Goal: Transaction & Acquisition: Subscribe to service/newsletter

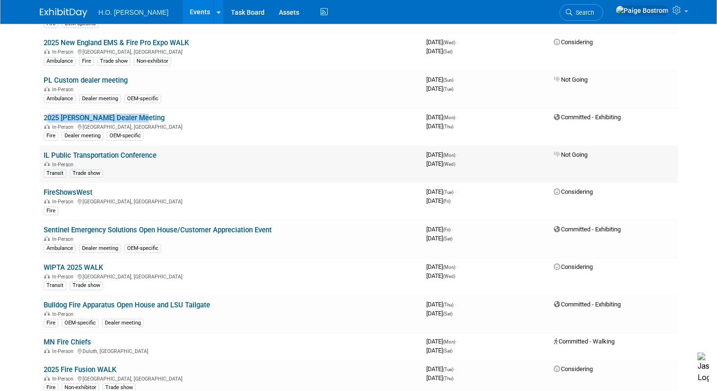
scroll to position [113, 0]
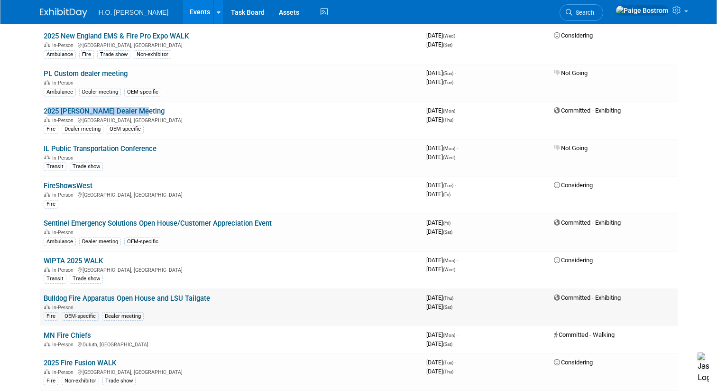
click at [118, 296] on link "Bulldog Fire Apparatus Open House and LSU Tailgate" at bounding box center [127, 298] width 167 height 9
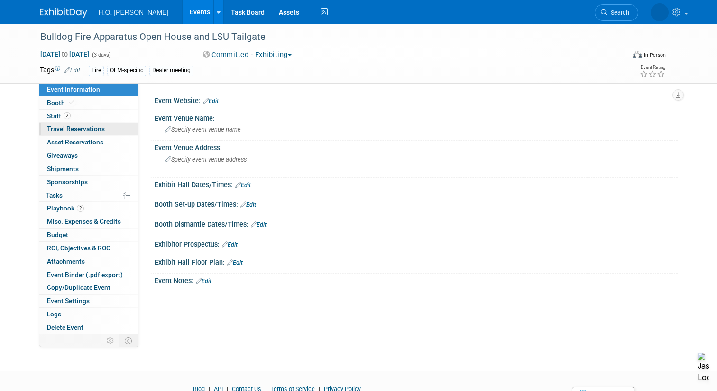
click at [83, 129] on span "Travel Reservations 0" at bounding box center [76, 129] width 58 height 8
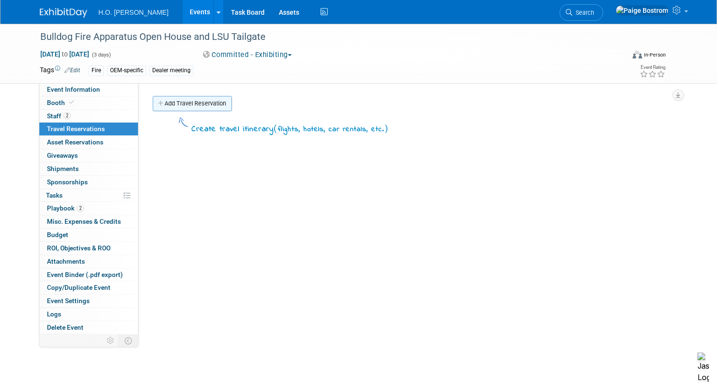
click at [181, 109] on link "Add Travel Reservation" at bounding box center [192, 103] width 79 height 15
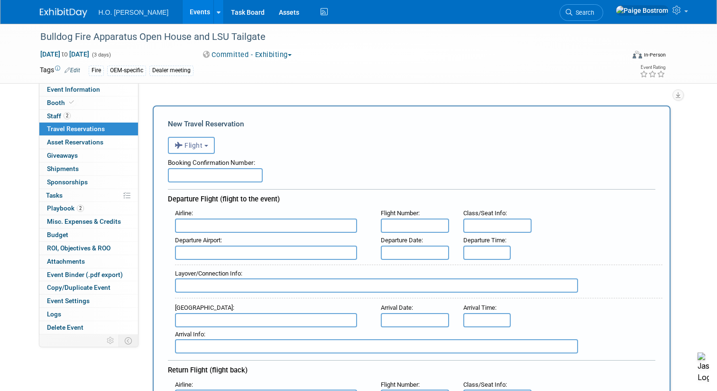
click at [193, 146] on span "Flight" at bounding box center [189, 145] width 28 height 8
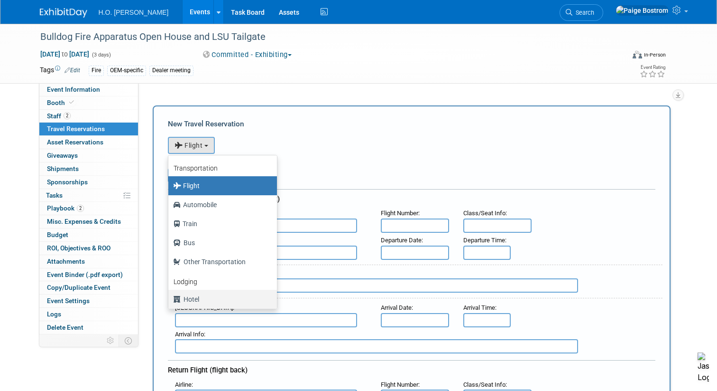
click at [188, 297] on label "Hotel" at bounding box center [220, 298] width 94 height 15
click at [170, 297] on input "Hotel" at bounding box center [167, 298] width 6 height 6
select select "6"
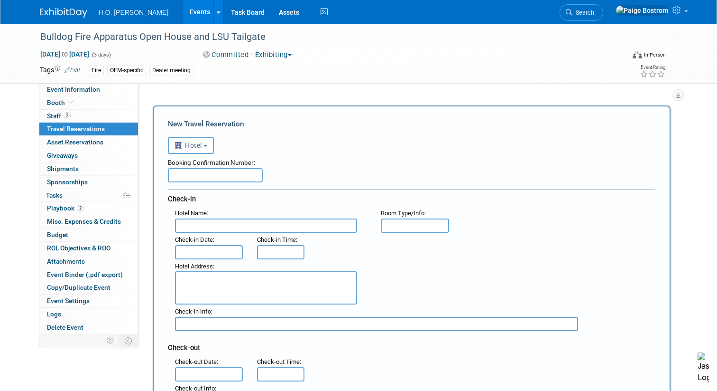
click at [226, 173] on input "text" at bounding box center [215, 175] width 95 height 14
click at [206, 230] on input "text" at bounding box center [266, 225] width 182 height 14
type input "Clarion Inn Conference Center"
type input "King"
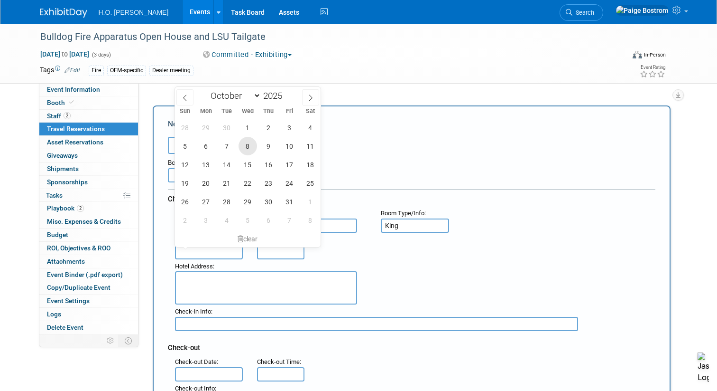
click at [252, 149] on span "8" at bounding box center [248, 146] width 19 height 19
type input "Oct 8, 2025"
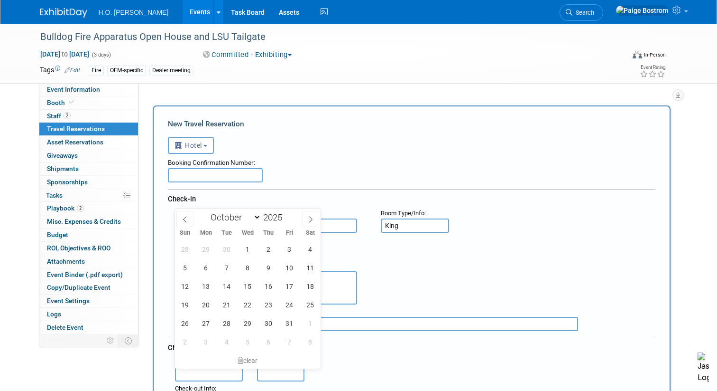
click at [216, 369] on input "text" at bounding box center [209, 374] width 68 height 14
click at [287, 270] on span "10" at bounding box center [289, 267] width 19 height 19
type input "Oct 10, 2025"
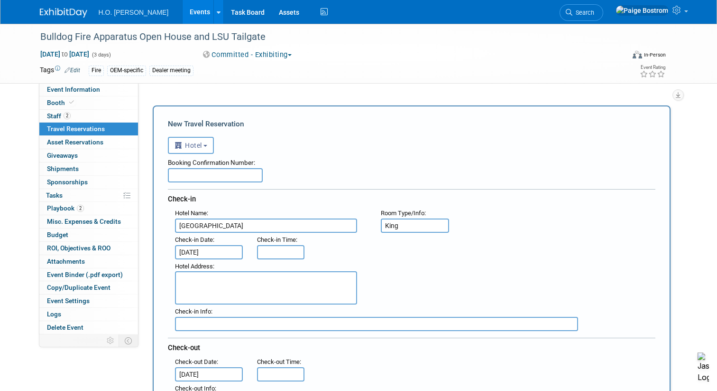
click at [276, 290] on textarea at bounding box center [266, 287] width 182 height 33
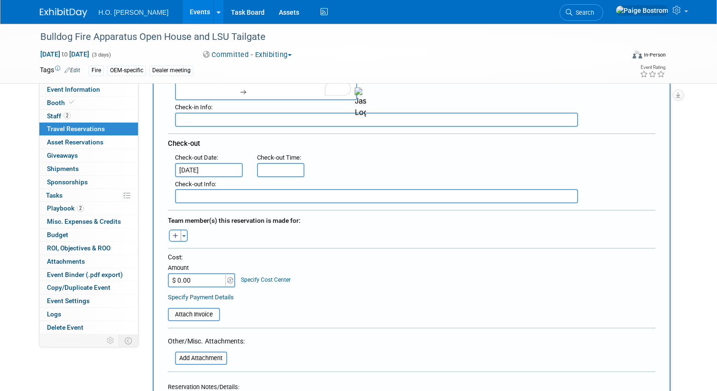
scroll to position [205, 0]
type textarea "1500 W Highway 30 Gonzalez, LA 70737"
click at [184, 232] on button "Toggle Dropdown" at bounding box center [184, 234] width 7 height 12
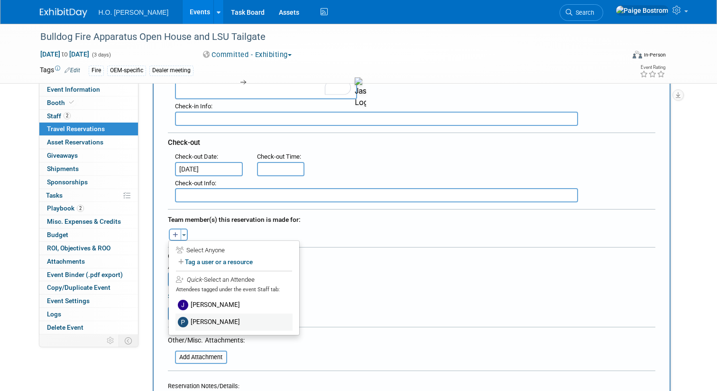
click at [205, 321] on label "Paul Bostrom" at bounding box center [234, 321] width 117 height 17
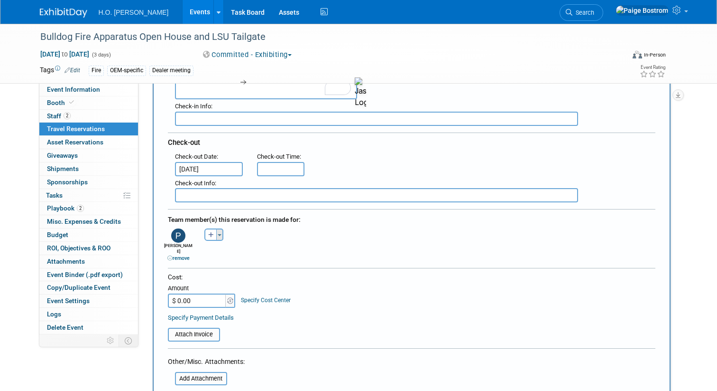
click at [218, 235] on button "Toggle Dropdown" at bounding box center [219, 234] width 7 height 12
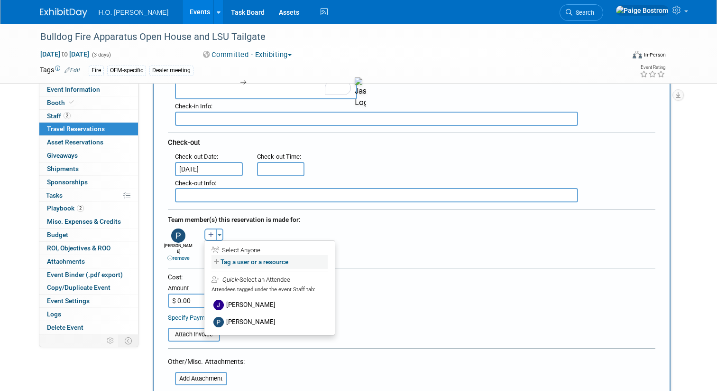
click at [238, 262] on label "Tag a user or a resource" at bounding box center [270, 262] width 116 height 14
select select
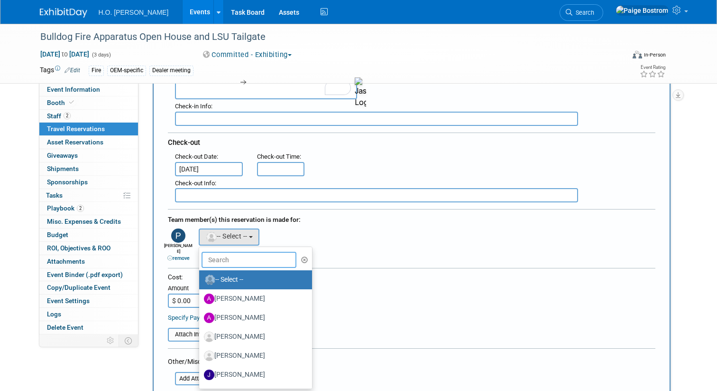
click at [238, 262] on input "text" at bounding box center [249, 260] width 95 height 16
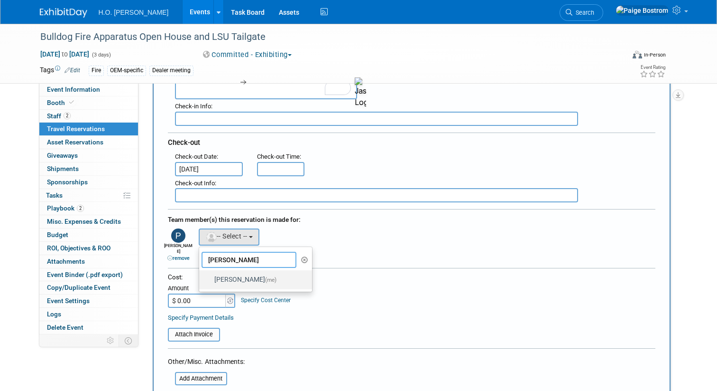
type input "paige"
click at [249, 284] on label "Paige Bostrom (me)" at bounding box center [253, 279] width 99 height 15
click at [201, 281] on input "Paige Bostrom (me)" at bounding box center [198, 278] width 6 height 6
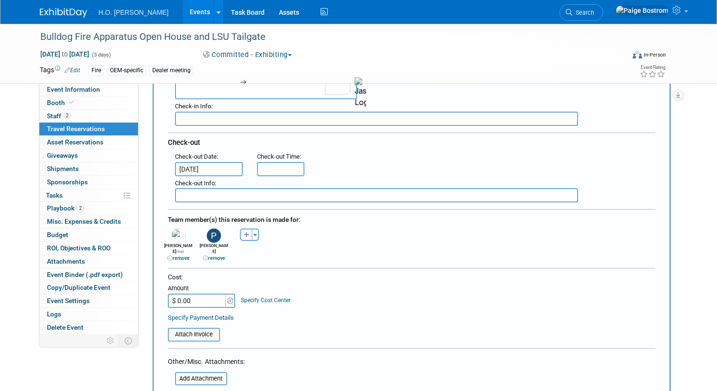
click at [202, 295] on input "$ 0.00" at bounding box center [197, 300] width 59 height 14
type input "$ 544.08"
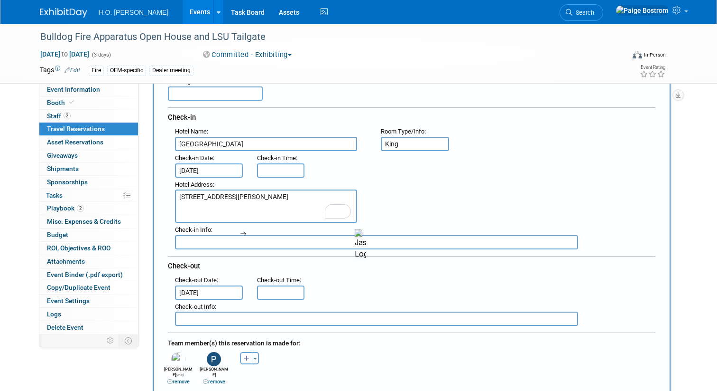
scroll to position [54, 0]
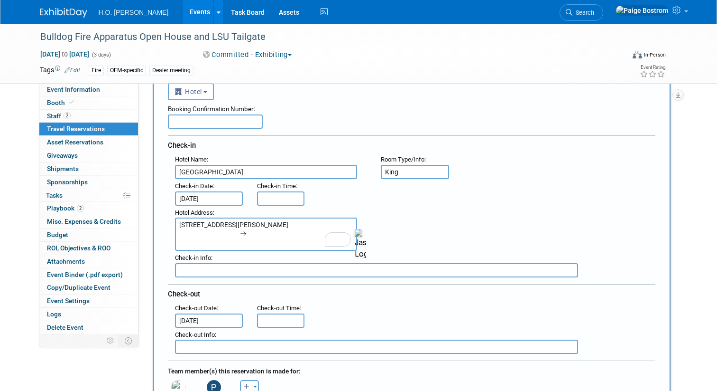
click at [420, 162] on span "Room Type/Info" at bounding box center [403, 159] width 44 height 7
click at [415, 172] on input "King" at bounding box center [415, 172] width 68 height 14
type input "King x2"
click at [223, 150] on div "Check-in" at bounding box center [412, 143] width 488 height 17
click at [232, 127] on input "text" at bounding box center [215, 121] width 95 height 14
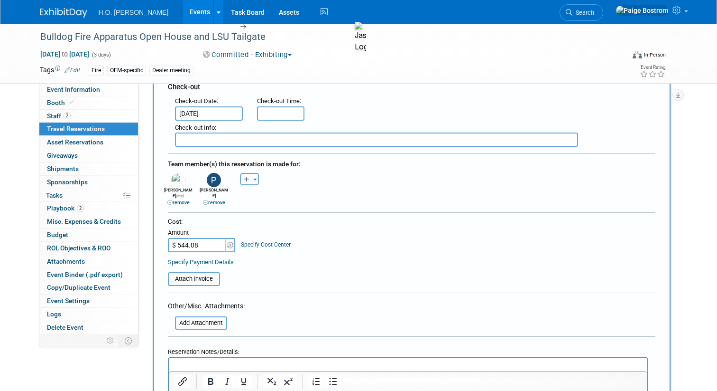
scroll to position [268, 0]
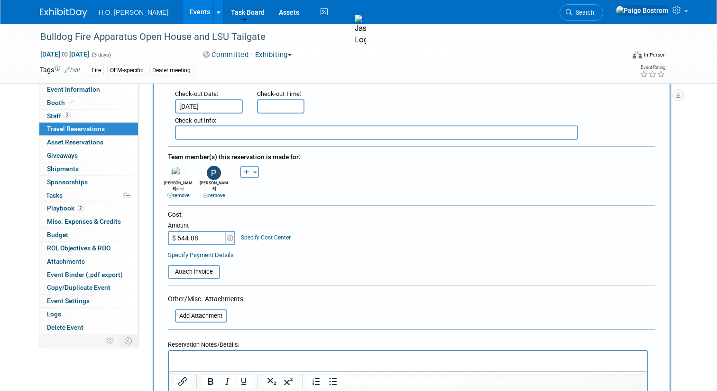
click at [211, 231] on input "$ 544.08" at bounding box center [197, 238] width 59 height 14
type input "$ 544.80"
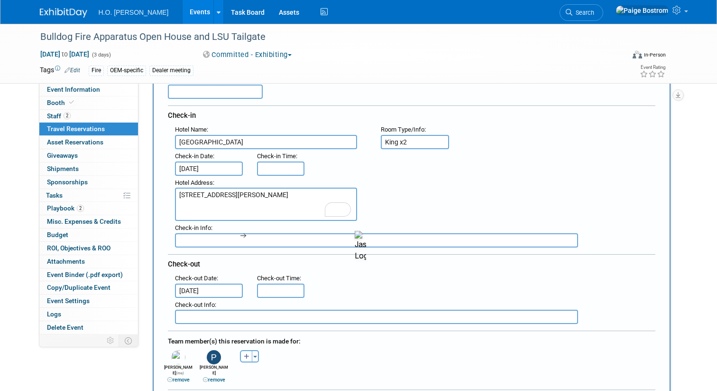
scroll to position [52, 0]
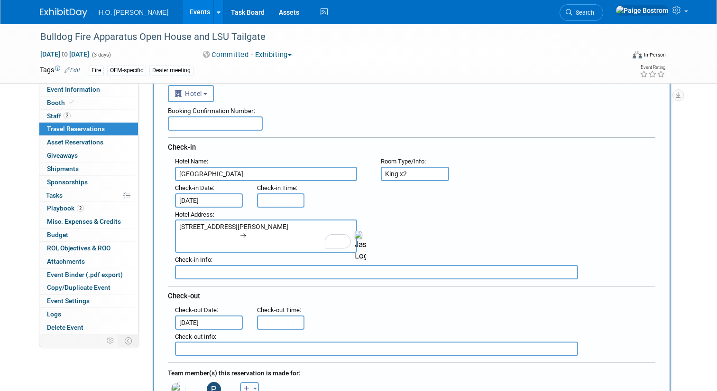
click at [229, 116] on input "text" at bounding box center [215, 123] width 95 height 14
paste input "75911178"
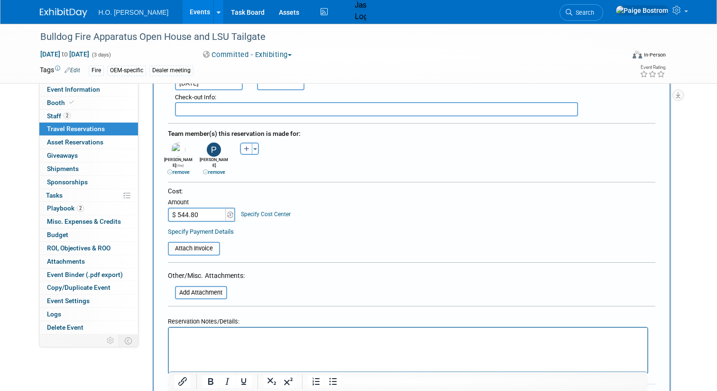
scroll to position [302, 0]
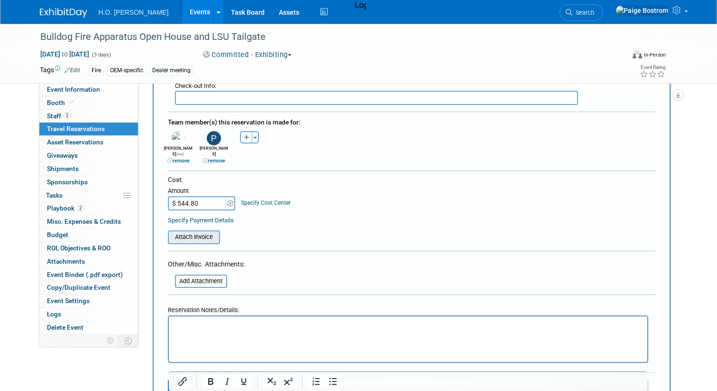
type input "75911178"
click at [201, 231] on input "file" at bounding box center [162, 236] width 113 height 11
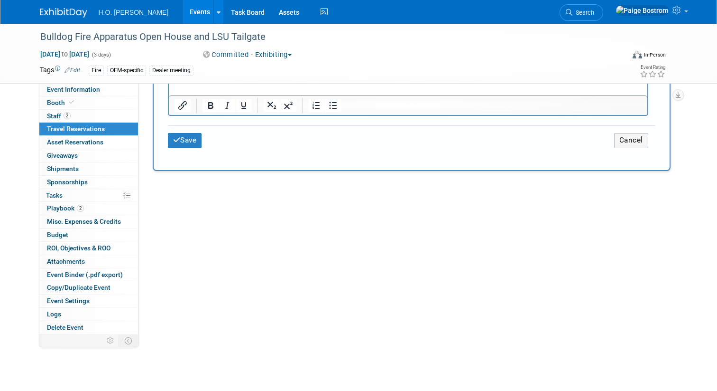
scroll to position [573, 0]
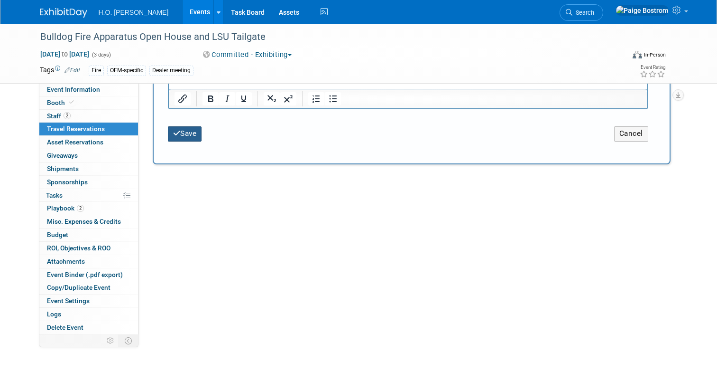
click at [195, 129] on button "Save" at bounding box center [185, 133] width 34 height 15
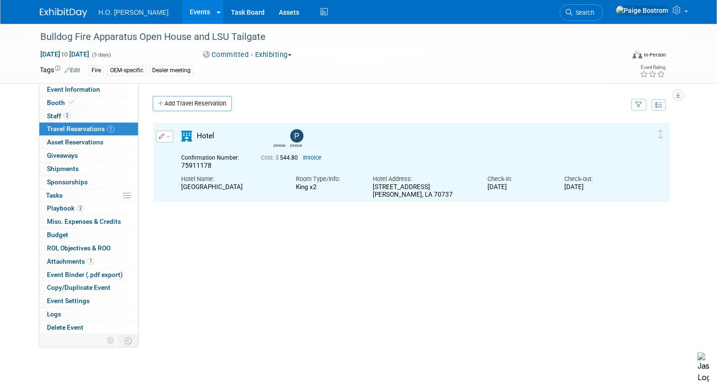
scroll to position [0, 0]
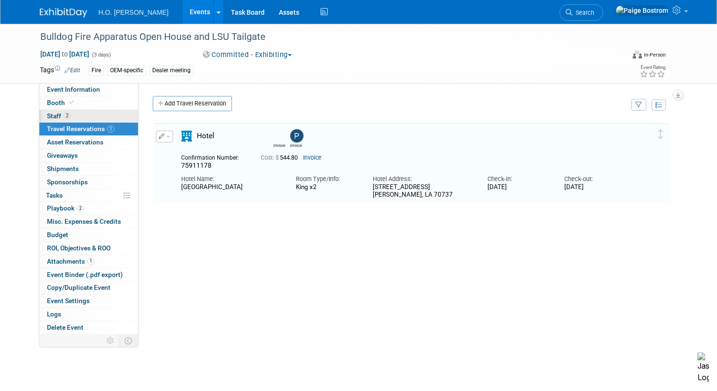
click at [89, 113] on link "2 Staff 2" at bounding box center [88, 116] width 99 height 13
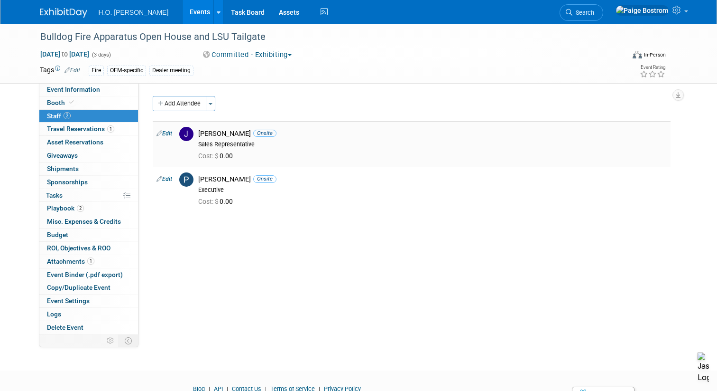
click at [166, 133] on link "Edit" at bounding box center [165, 133] width 16 height 7
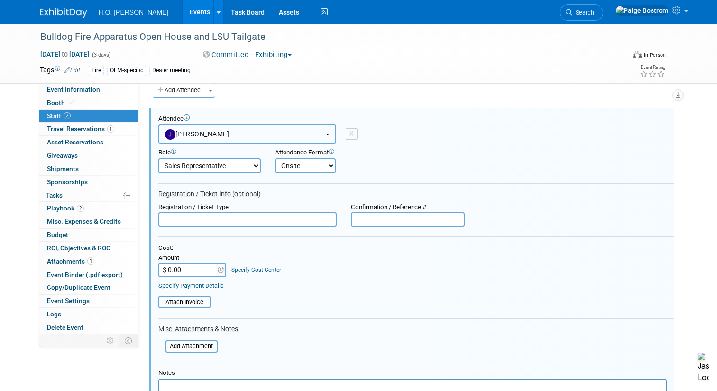
click at [214, 138] on button "[PERSON_NAME]" at bounding box center [247, 133] width 178 height 19
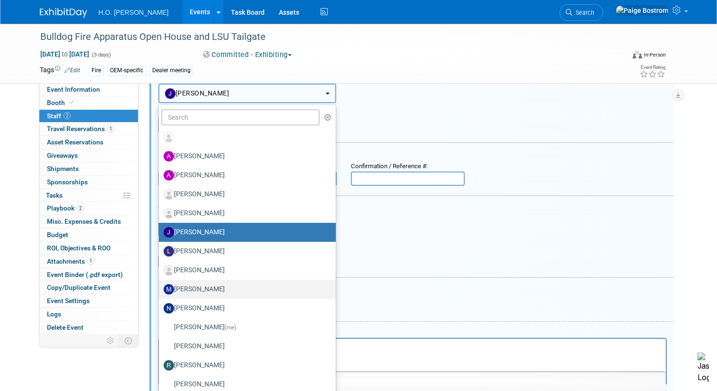
scroll to position [71, 0]
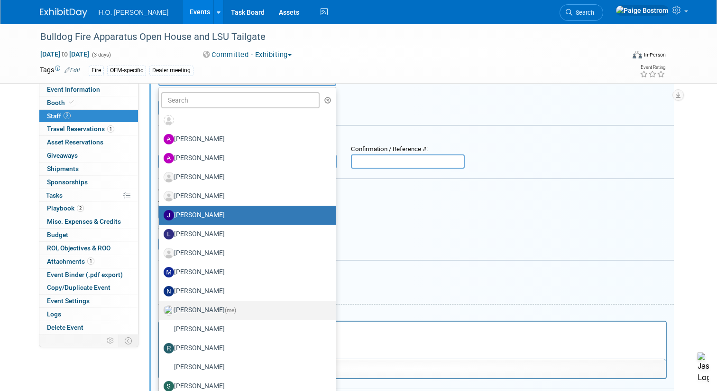
click at [209, 308] on label "Paige Bostrom (me)" at bounding box center [245, 309] width 163 height 15
click at [160, 308] on input "Paige Bostrom (me)" at bounding box center [157, 309] width 6 height 6
select select "200e7b03-42c3-444b-a19c-ea5a41ff41fe"
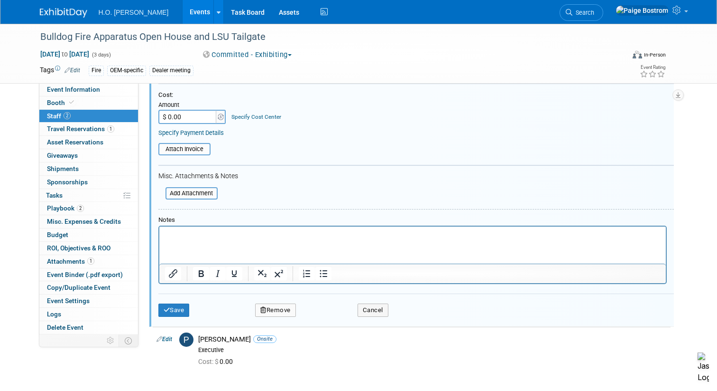
scroll to position [260, 0]
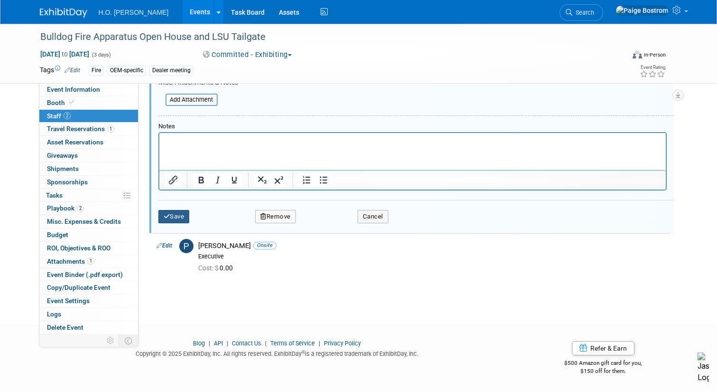
click at [188, 215] on button "Save" at bounding box center [173, 216] width 31 height 13
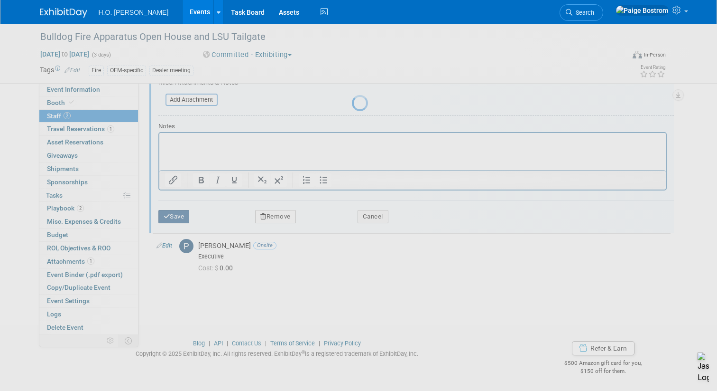
scroll to position [46, 0]
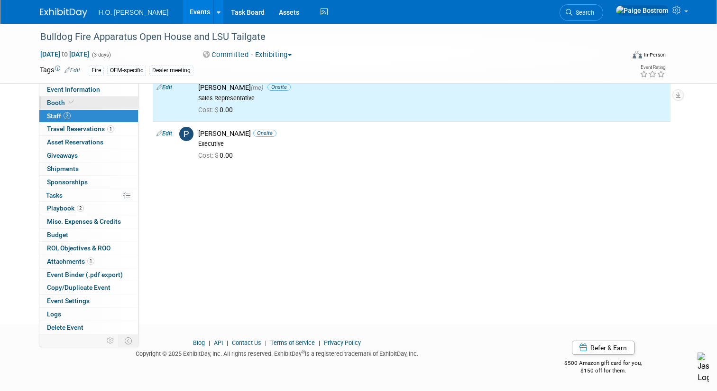
click at [93, 101] on link "Booth" at bounding box center [88, 102] width 99 height 13
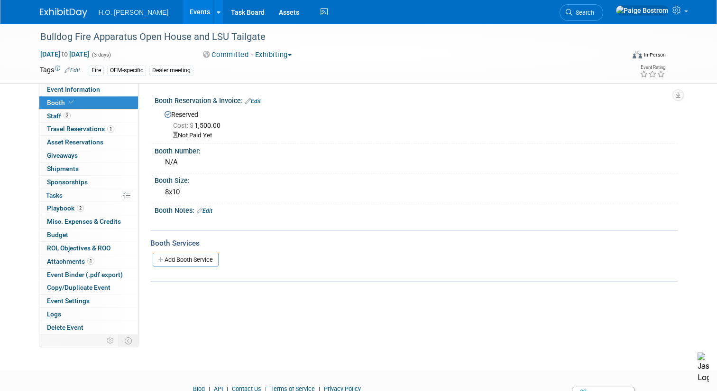
click at [254, 102] on link "Edit" at bounding box center [253, 101] width 16 height 7
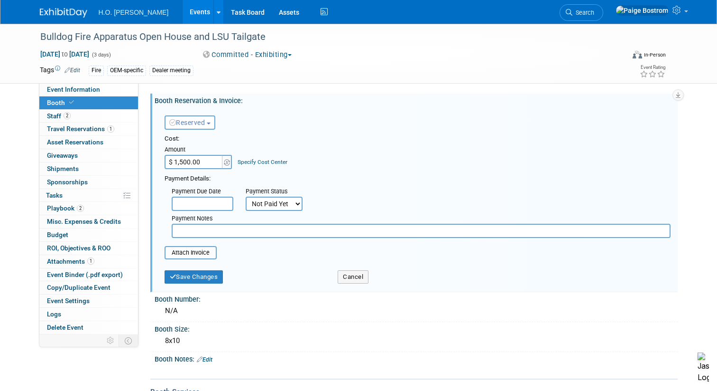
click at [282, 204] on select "Not Paid Yet Partially Paid Paid in Full" at bounding box center [274, 203] width 57 height 14
select select "1"
click at [246, 196] on select "Not Paid Yet Partially Paid Paid in Full" at bounding box center [274, 203] width 57 height 14
click at [201, 253] on input "file" at bounding box center [159, 252] width 113 height 11
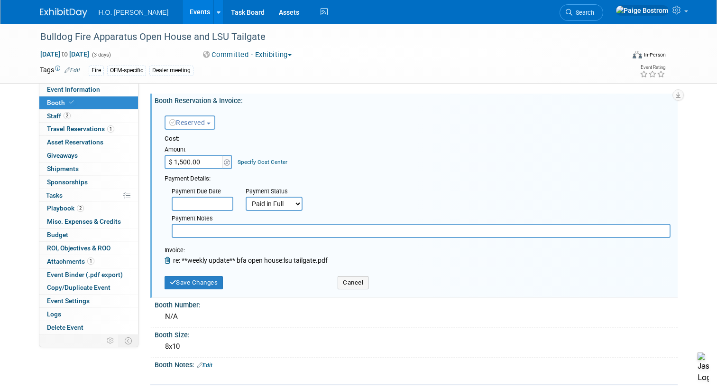
click at [188, 160] on input "$ 1,500.00" at bounding box center [194, 162] width 59 height 14
type input "$ 1,545.00"
click at [191, 206] on input "text" at bounding box center [203, 203] width 62 height 14
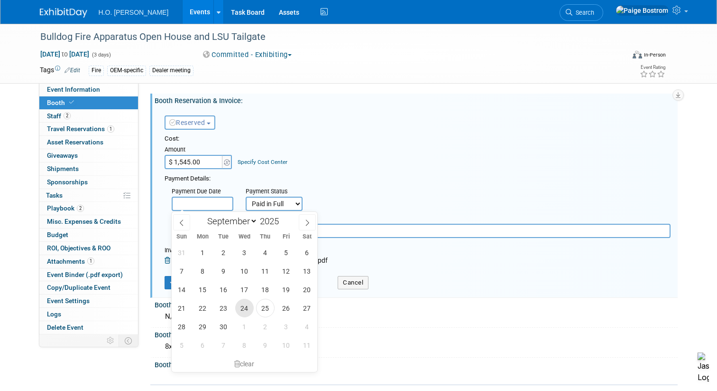
click at [246, 305] on span "24" at bounding box center [244, 307] width 19 height 19
type input "Sep 24, 2025"
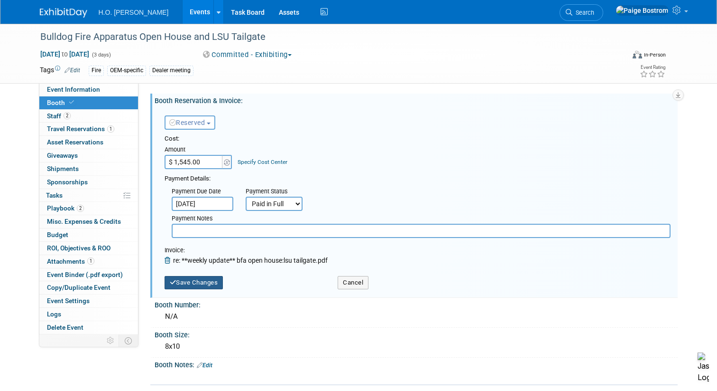
click at [215, 285] on button "Save Changes" at bounding box center [194, 282] width 59 height 13
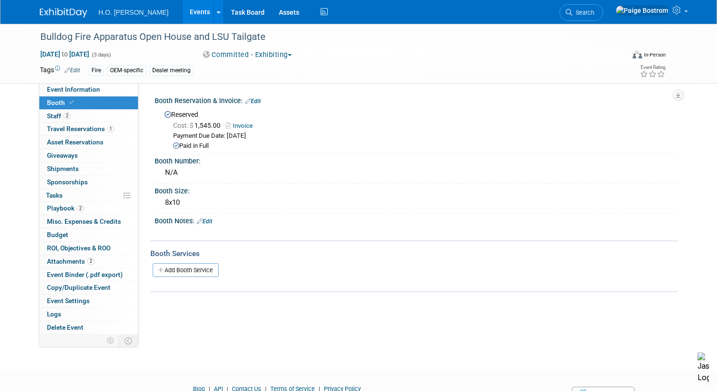
click at [183, 10] on link "Events" at bounding box center [200, 12] width 35 height 24
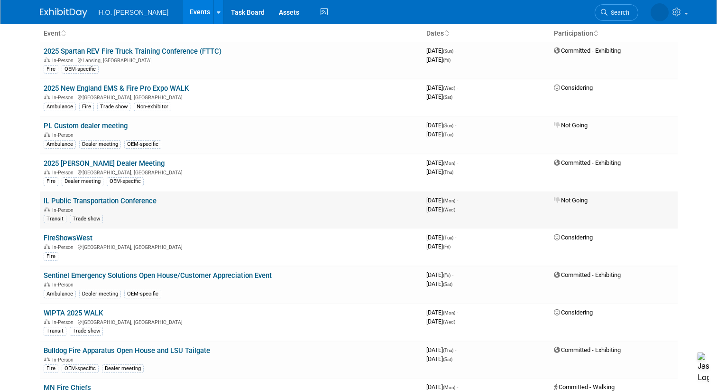
scroll to position [64, 0]
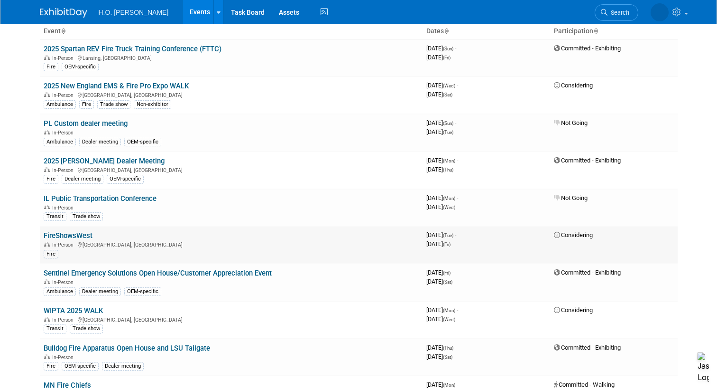
click at [74, 236] on link "FireShowsWest" at bounding box center [68, 235] width 49 height 9
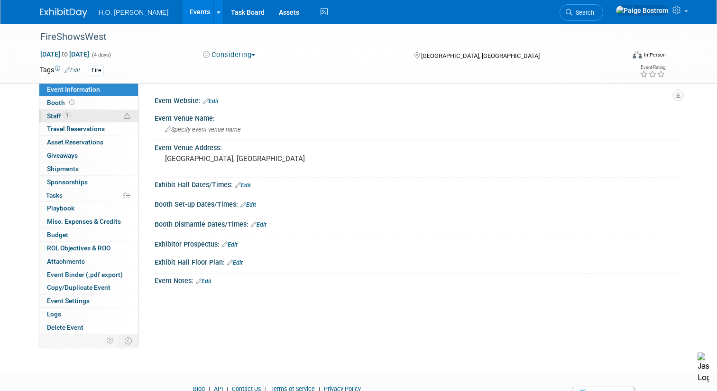
click at [87, 114] on link "1 Staff 1" at bounding box center [88, 116] width 99 height 13
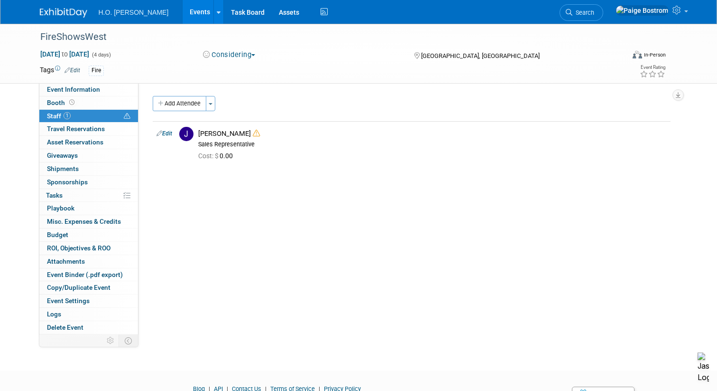
click at [247, 56] on button "Considering" at bounding box center [229, 55] width 59 height 10
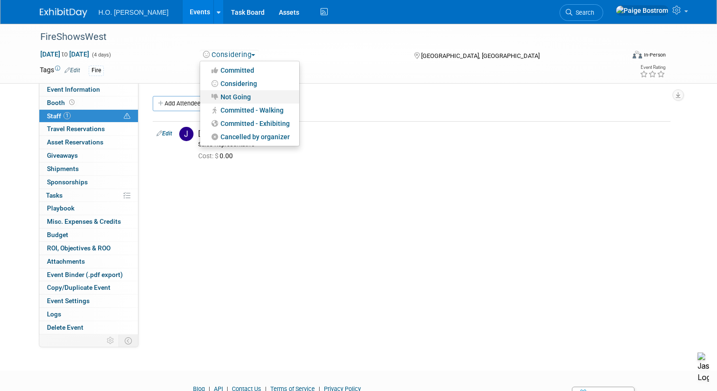
click at [239, 97] on link "Not Going" at bounding box center [249, 96] width 99 height 13
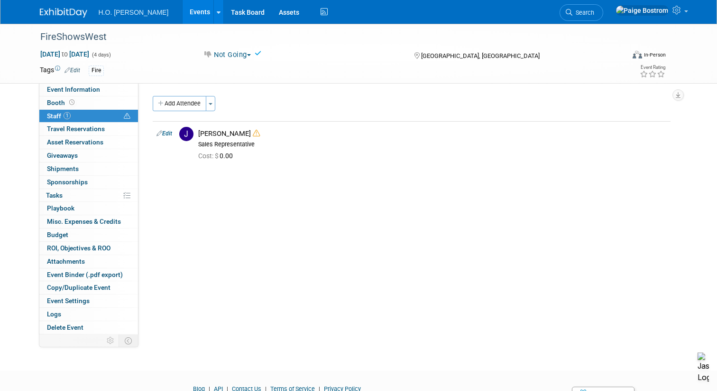
click at [183, 14] on link "Events" at bounding box center [200, 12] width 35 height 24
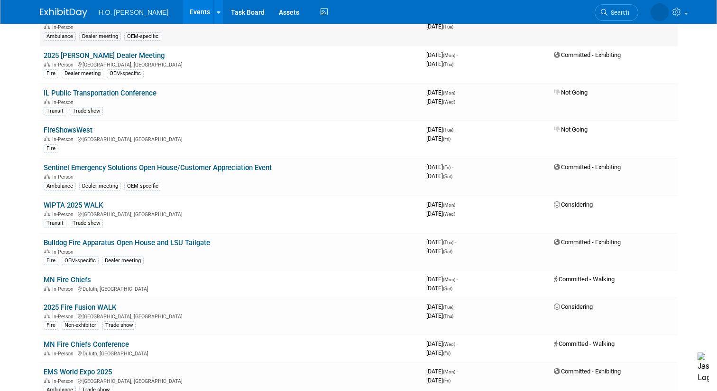
scroll to position [172, 0]
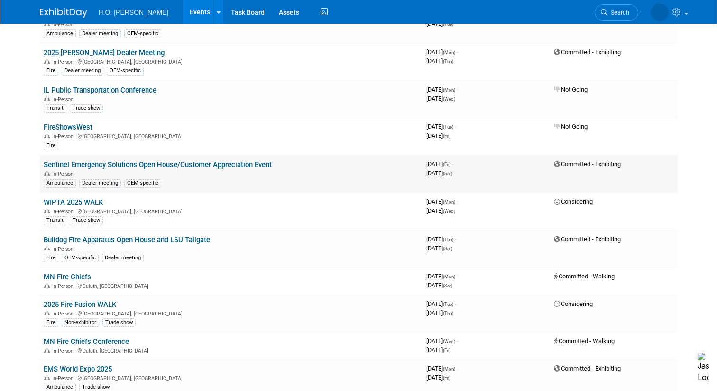
click at [241, 160] on link "Sentinel Emergency Solutions Open House/Customer Appreciation Event" at bounding box center [158, 164] width 228 height 9
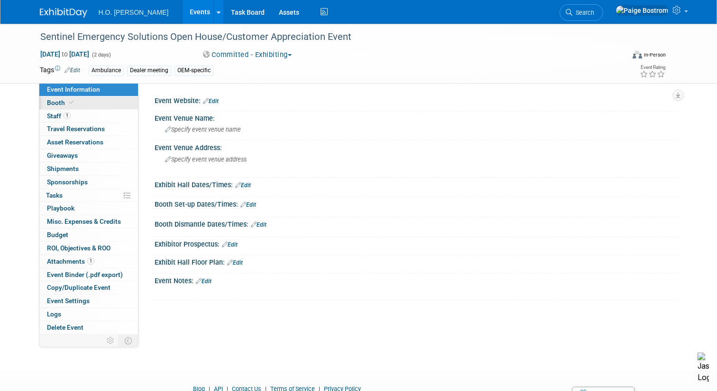
click at [93, 106] on link "Booth" at bounding box center [88, 102] width 99 height 13
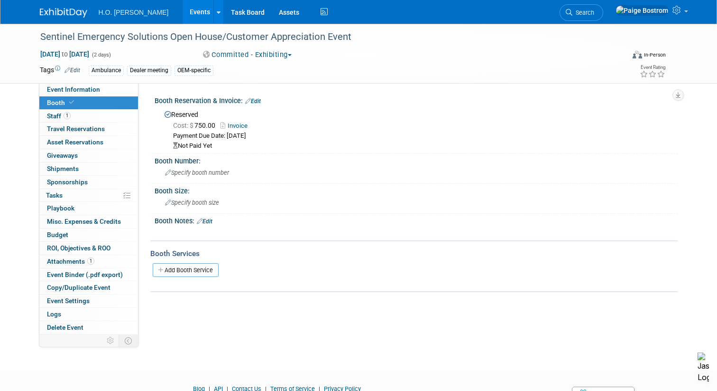
click at [240, 124] on link "Invoice" at bounding box center [237, 125] width 32 height 7
click at [256, 103] on link "Edit" at bounding box center [253, 101] width 16 height 7
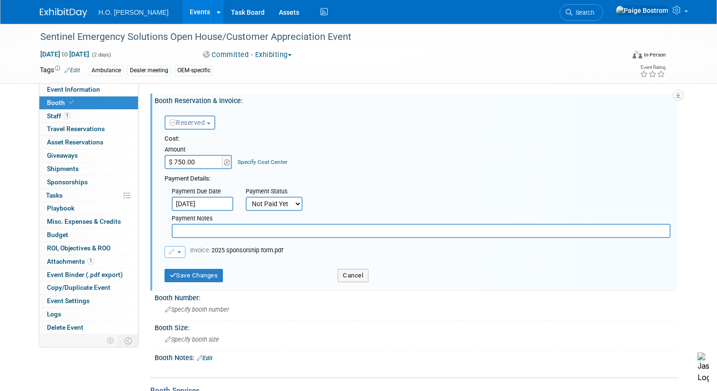
click at [271, 206] on select "Not Paid Yet Partially Paid Paid in Full" at bounding box center [274, 203] width 57 height 14
select select "1"
click at [246, 196] on select "Not Paid Yet Partially Paid Paid in Full" at bounding box center [274, 203] width 57 height 14
click at [209, 274] on button "Save Changes" at bounding box center [194, 275] width 59 height 13
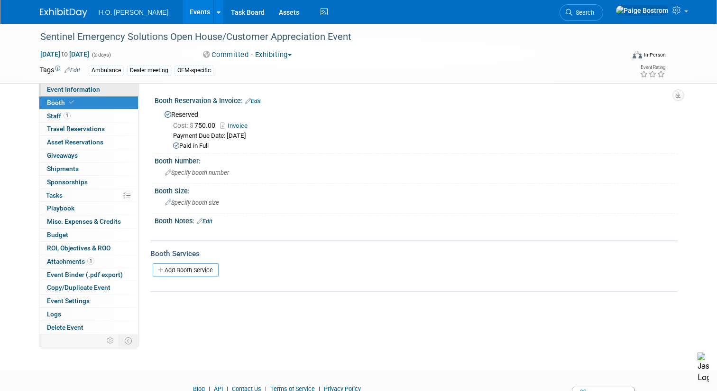
click at [118, 93] on link "Event Information" at bounding box center [88, 89] width 99 height 13
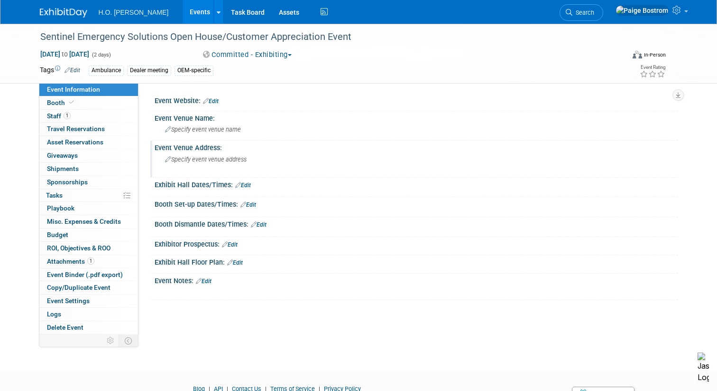
click at [218, 159] on span "Specify event venue address" at bounding box center [206, 159] width 82 height 7
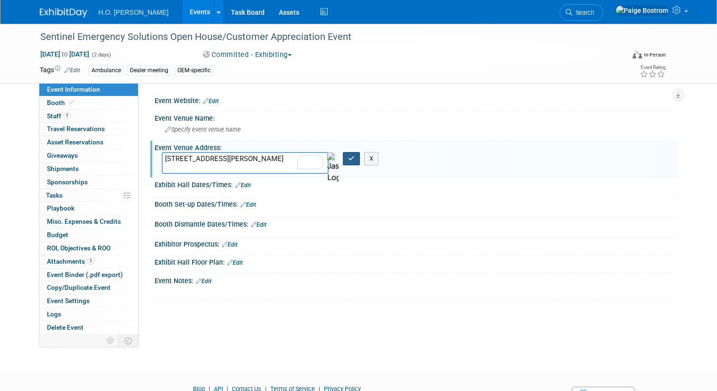
type textarea "2900 Telegraph Rd St. Louis, MO 63125"
click at [356, 161] on button "button" at bounding box center [351, 158] width 17 height 13
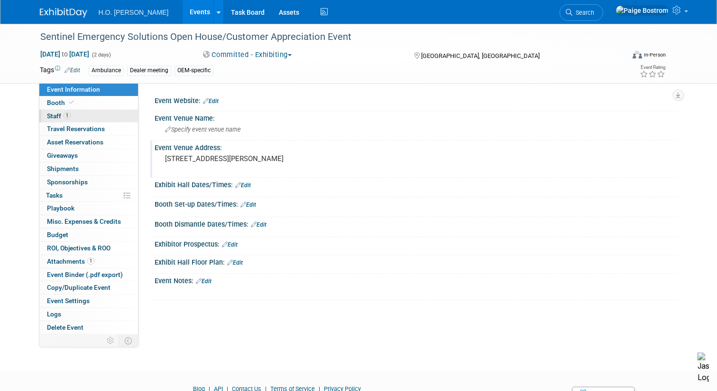
click at [104, 115] on link "1 Staff 1" at bounding box center [88, 116] width 99 height 13
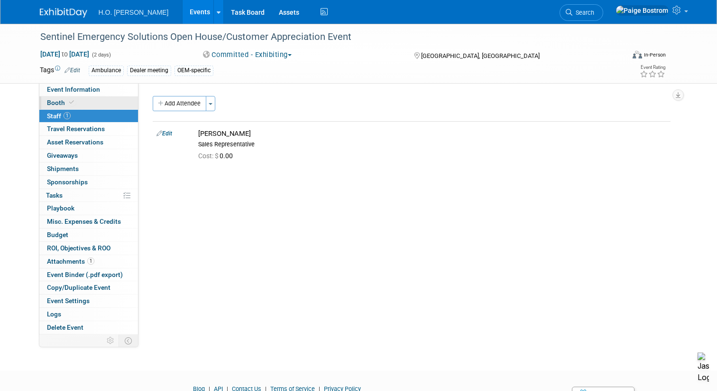
click at [89, 103] on link "Booth" at bounding box center [88, 102] width 99 height 13
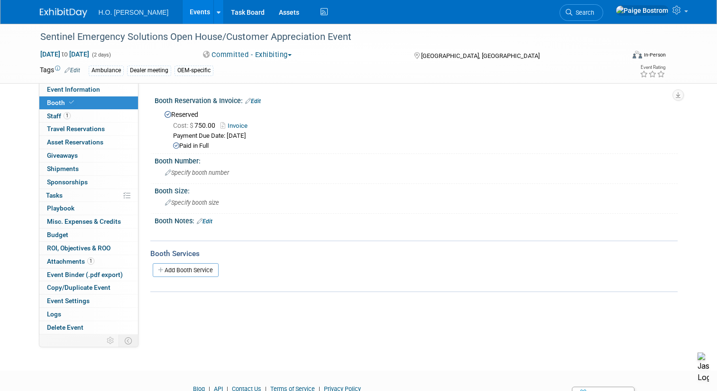
click at [183, 13] on link "Events" at bounding box center [200, 12] width 35 height 24
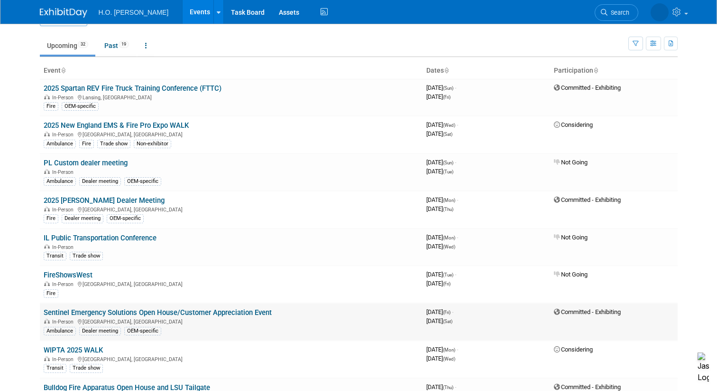
scroll to position [24, 0]
click at [155, 311] on link "Sentinel Emergency Solutions Open House/Customer Appreciation Event" at bounding box center [158, 312] width 228 height 9
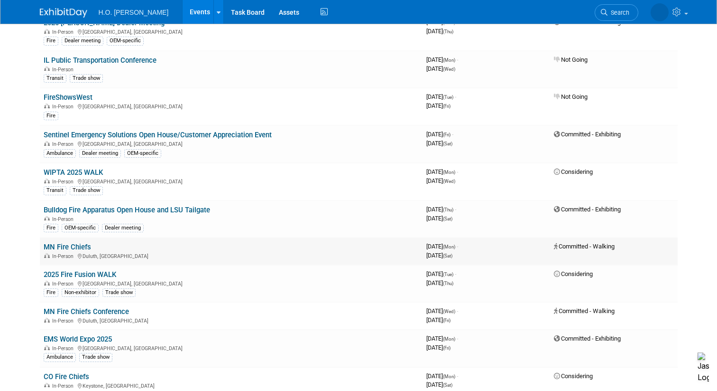
scroll to position [203, 0]
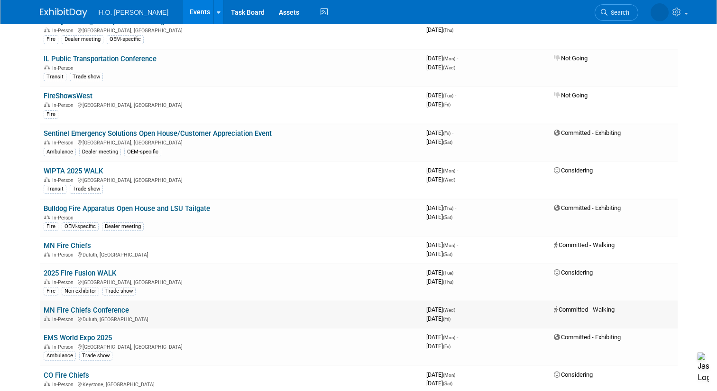
click at [81, 310] on link "MN Fire Chiefs Conference" at bounding box center [86, 310] width 85 height 9
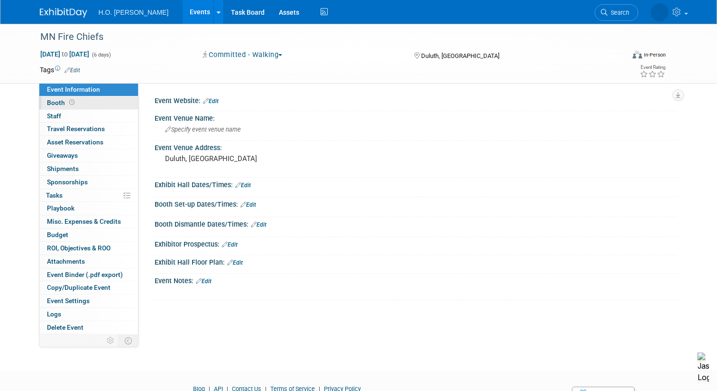
click at [107, 103] on link "Booth" at bounding box center [88, 102] width 99 height 13
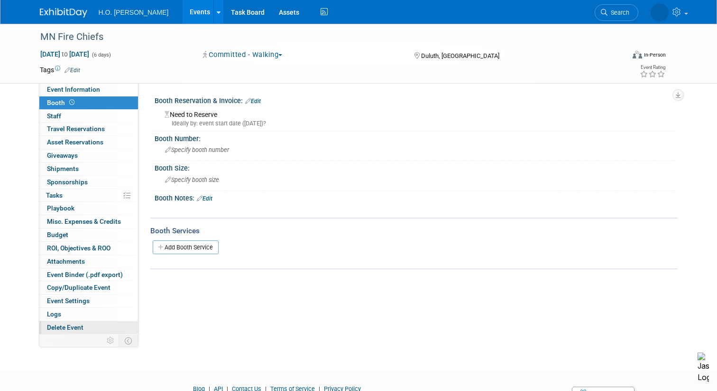
click at [100, 327] on link "Delete Event" at bounding box center [88, 327] width 99 height 13
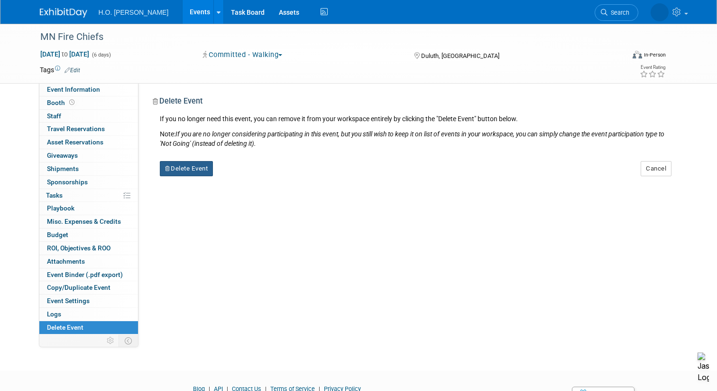
click at [198, 174] on button "Delete Event" at bounding box center [187, 168] width 54 height 15
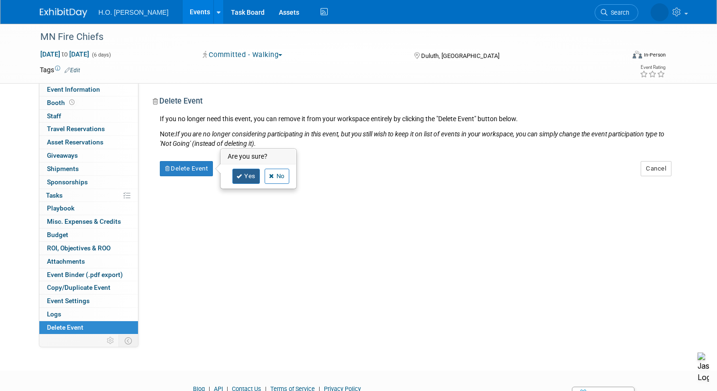
click at [247, 178] on link "Yes" at bounding box center [247, 175] width 28 height 15
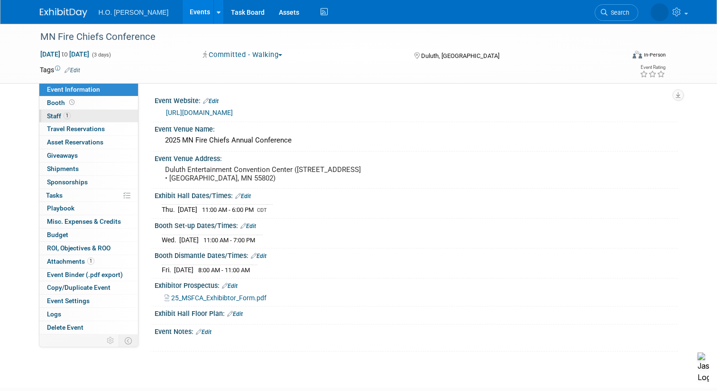
click at [87, 114] on link "1 Staff 1" at bounding box center [88, 116] width 99 height 13
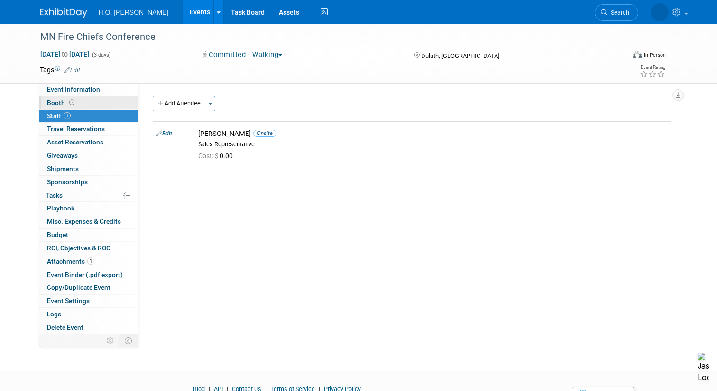
click at [101, 102] on link "Booth" at bounding box center [88, 102] width 99 height 13
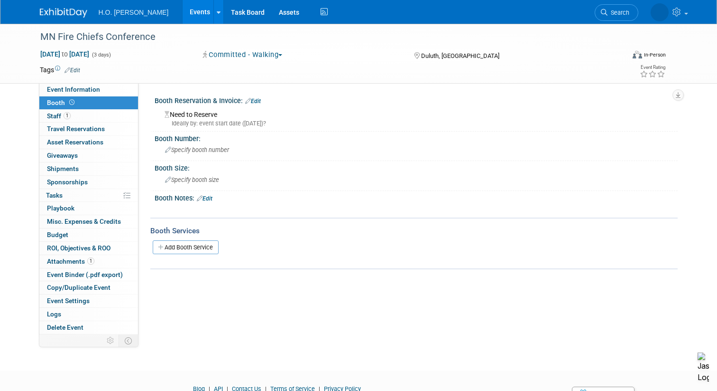
click at [258, 100] on link "Edit" at bounding box center [253, 101] width 16 height 7
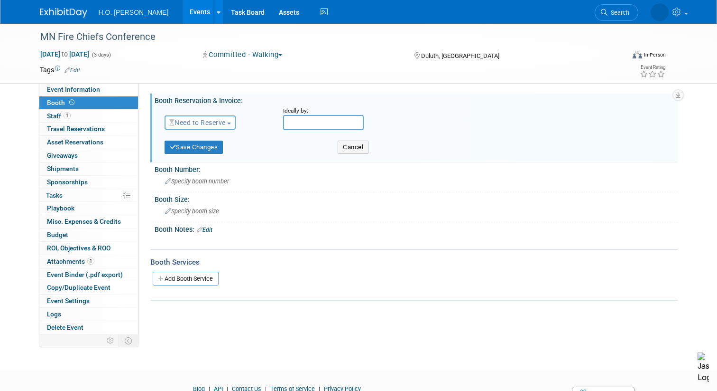
click at [213, 127] on button "Need to Reserve" at bounding box center [201, 122] width 72 height 14
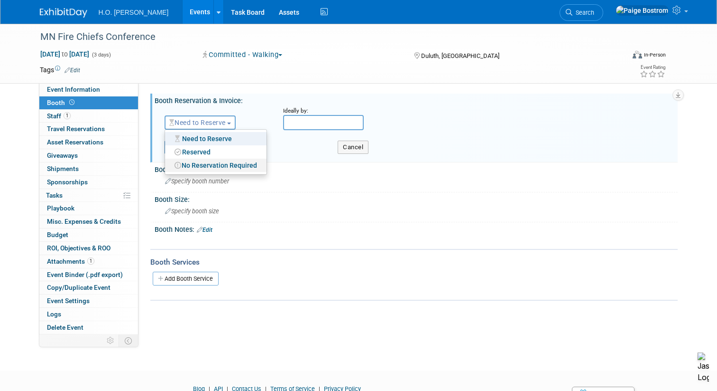
click at [212, 168] on link "No Reservation Required" at bounding box center [216, 164] width 102 height 13
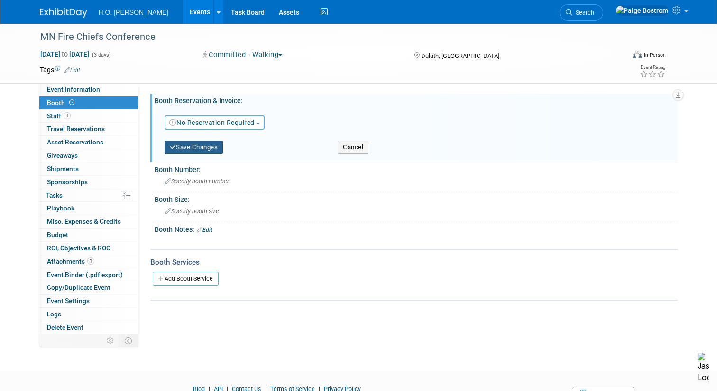
click at [211, 144] on button "Save Changes" at bounding box center [194, 146] width 59 height 13
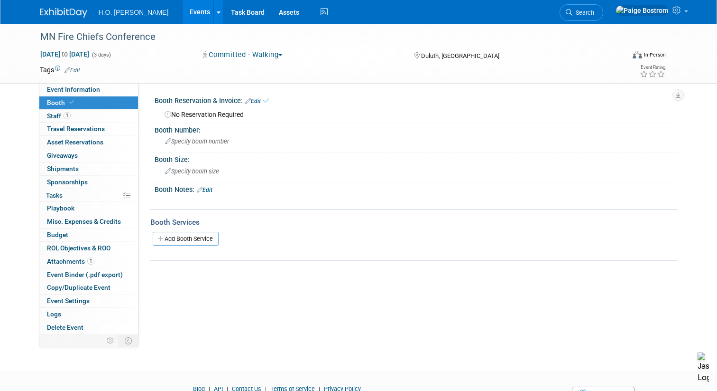
click at [79, 71] on link "Edit" at bounding box center [73, 70] width 16 height 7
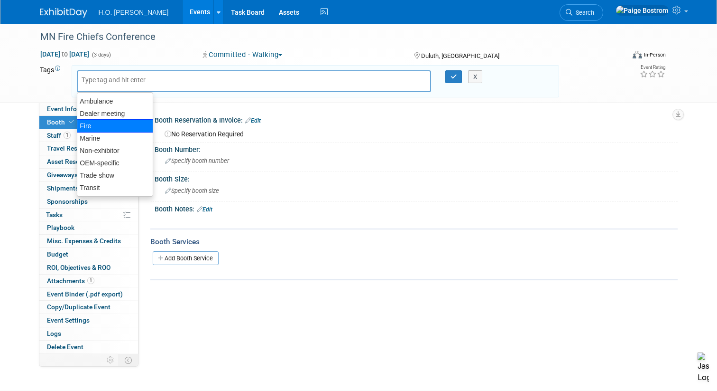
click at [98, 125] on div "Fire" at bounding box center [115, 125] width 76 height 13
type input "Fire"
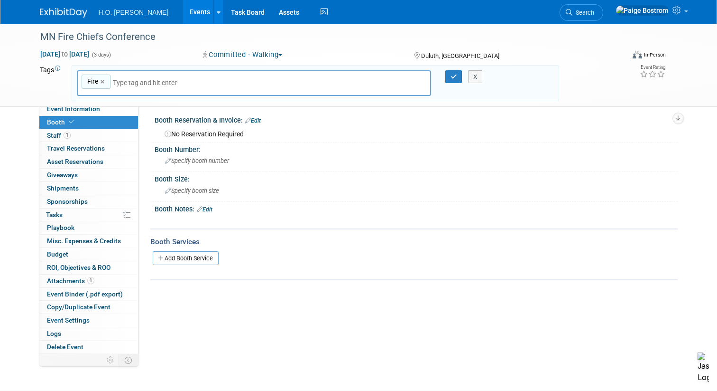
click at [136, 84] on input "text" at bounding box center [179, 82] width 133 height 9
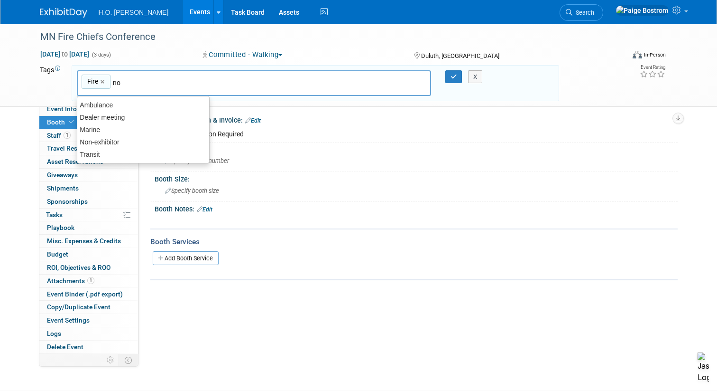
type input "non"
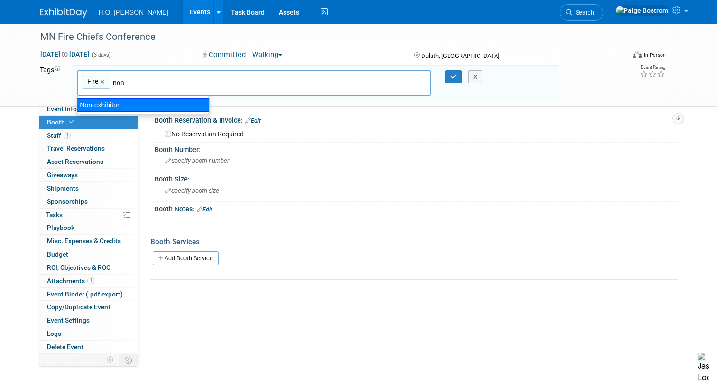
click at [135, 105] on div "Non-exhibitor" at bounding box center [143, 104] width 133 height 13
type input "Fire, Non-exhibitor"
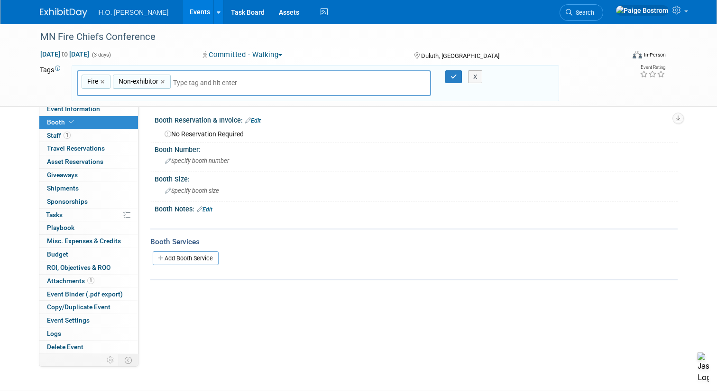
click at [197, 79] on input "text" at bounding box center [239, 82] width 133 height 9
click at [240, 85] on input "text" at bounding box center [239, 82] width 133 height 9
click at [451, 79] on icon "button" at bounding box center [454, 77] width 7 height 6
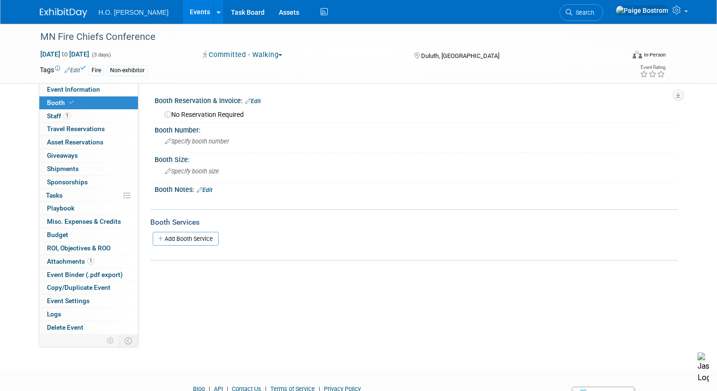
click at [77, 68] on link "Edit" at bounding box center [73, 70] width 16 height 7
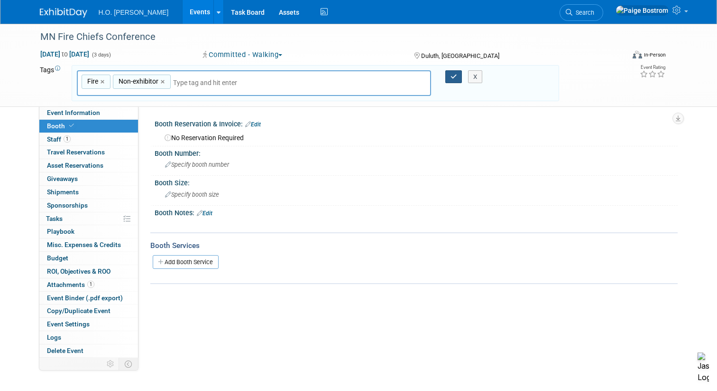
click at [451, 80] on button "button" at bounding box center [454, 76] width 17 height 13
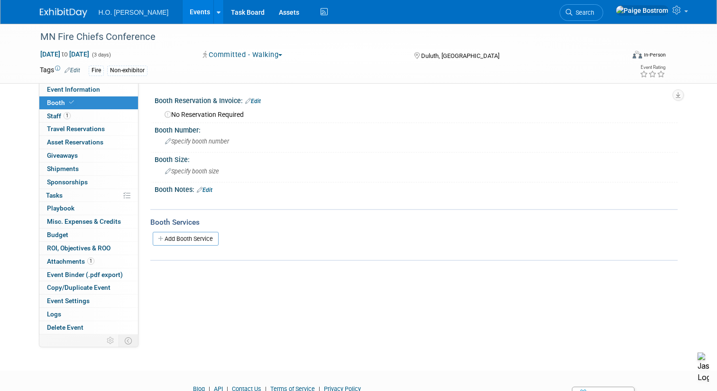
click at [183, 16] on link "Events" at bounding box center [200, 12] width 35 height 24
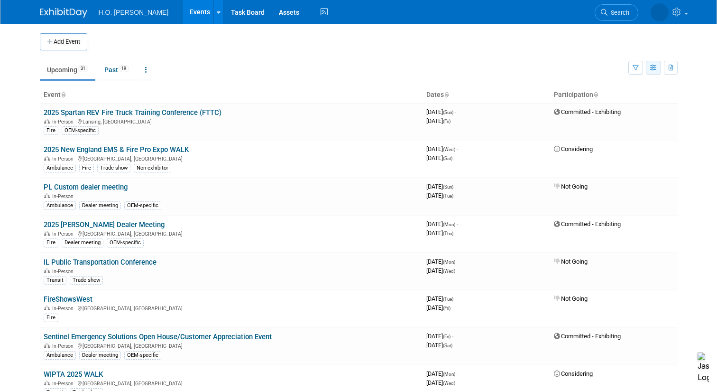
click at [654, 72] on button "button" at bounding box center [653, 68] width 15 height 14
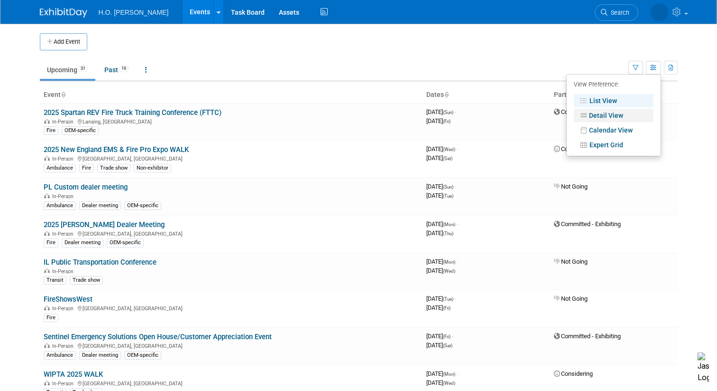
click at [600, 115] on link "Detail View" at bounding box center [614, 115] width 80 height 13
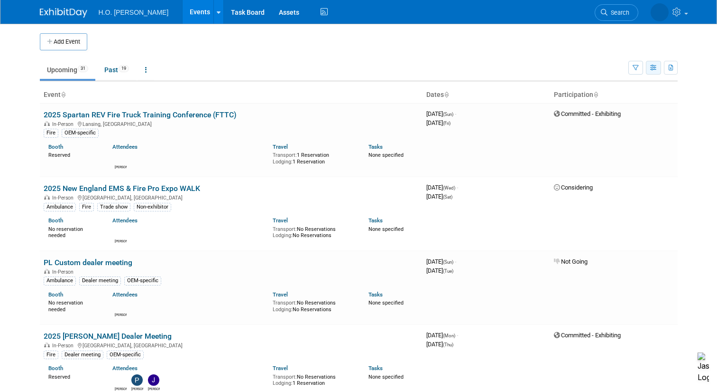
click at [656, 66] on icon "button" at bounding box center [654, 68] width 7 height 6
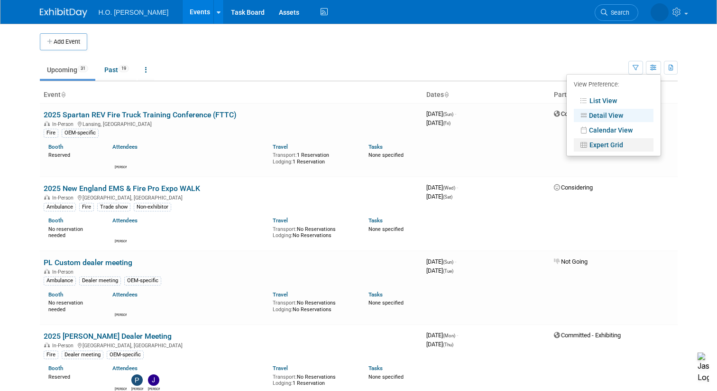
click at [623, 143] on link "Expert Grid" at bounding box center [614, 144] width 80 height 13
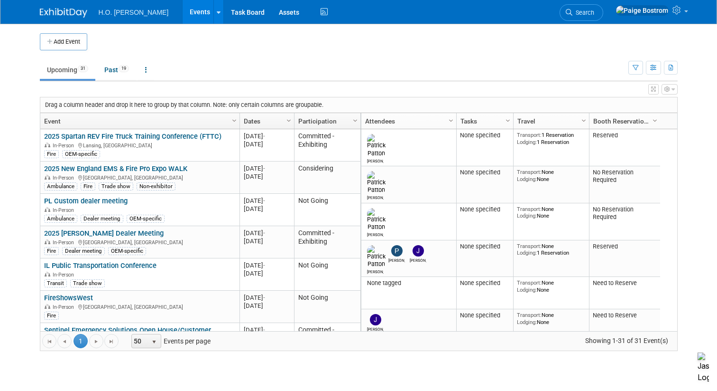
click at [675, 89] on icon "button" at bounding box center [673, 89] width 3 height 6
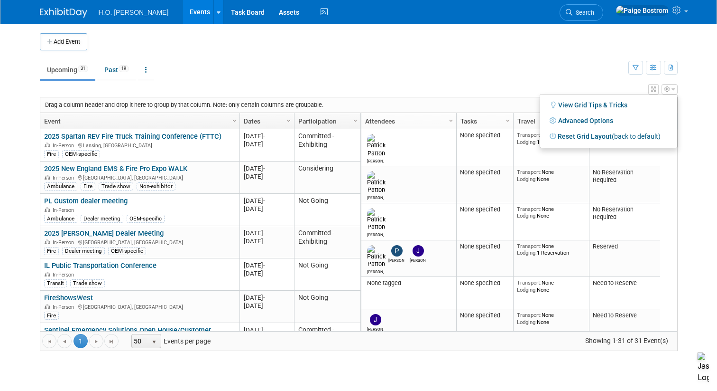
click at [464, 63] on ul "Upcoming 31 Past 19 All Events 50 Past and Upcoming Grouped Annually Events gro…" at bounding box center [334, 70] width 589 height 21
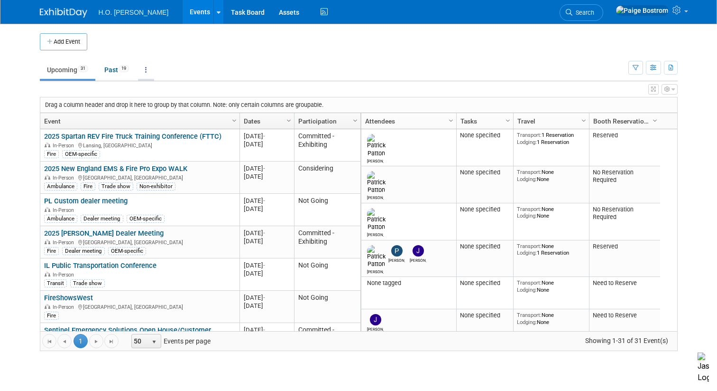
click at [148, 74] on link at bounding box center [146, 70] width 16 height 18
click at [175, 111] on link "Grouped Annually Events grouped by year" at bounding box center [175, 112] width 75 height 21
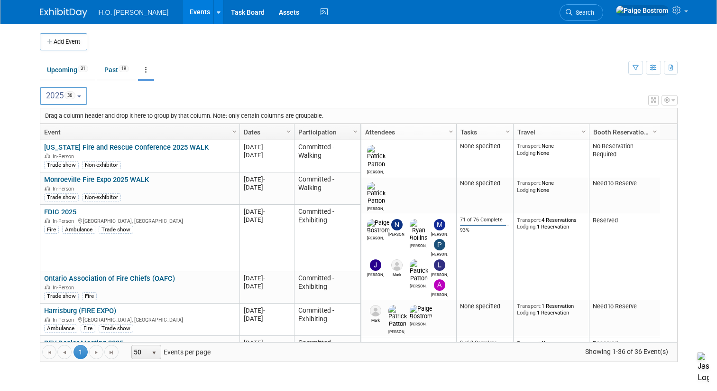
click at [261, 60] on ul "Upcoming 31 Past 19 All Events 50 Past and Upcoming Grouped Annually Events gro…" at bounding box center [334, 70] width 589 height 21
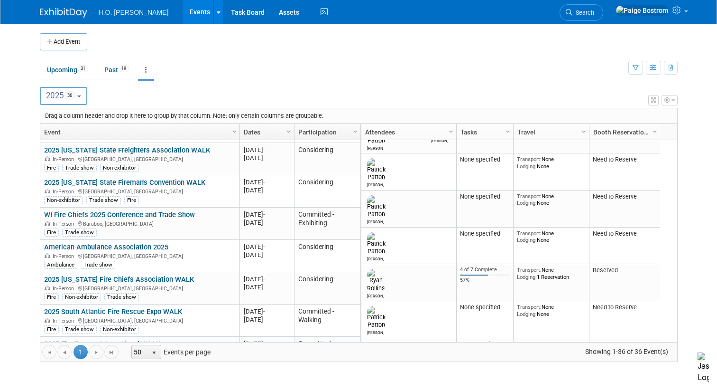
scroll to position [109, 0]
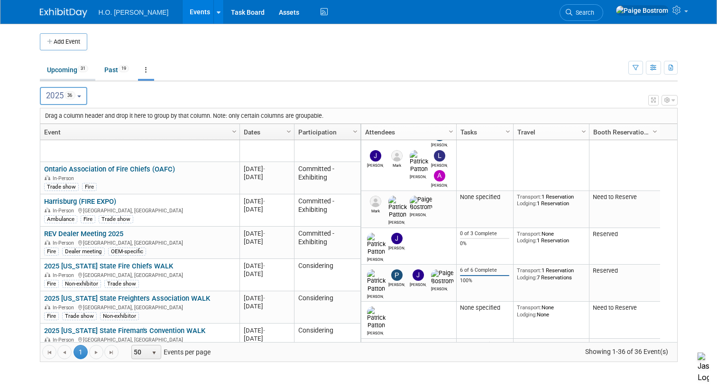
click at [66, 65] on link "Upcoming 31" at bounding box center [68, 70] width 56 height 18
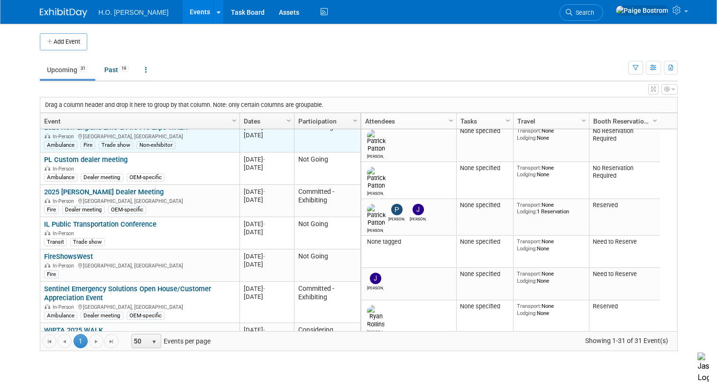
scroll to position [54, 0]
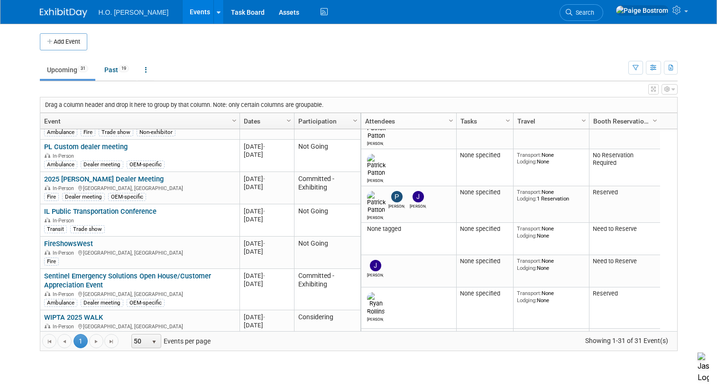
click at [145, 352] on div "Add Event New Event Duplicate Event Warning There is another event in your work…" at bounding box center [359, 197] width 652 height 346
click at [146, 345] on span "50" at bounding box center [140, 340] width 16 height 13
click at [147, 328] on li "100" at bounding box center [146, 325] width 27 height 13
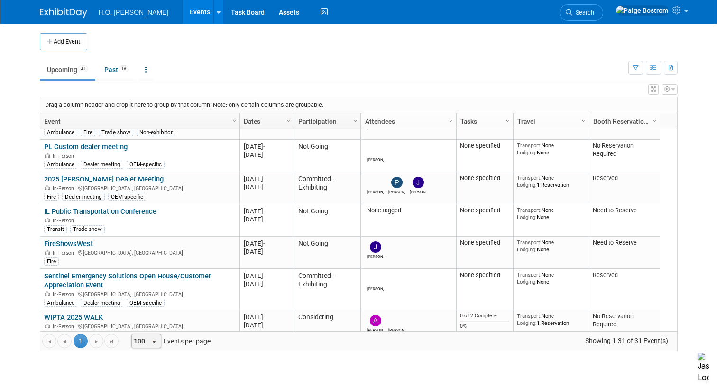
click at [229, 365] on div "Add Event New Event Duplicate Event Warning There is another event in your work…" at bounding box center [359, 197] width 652 height 346
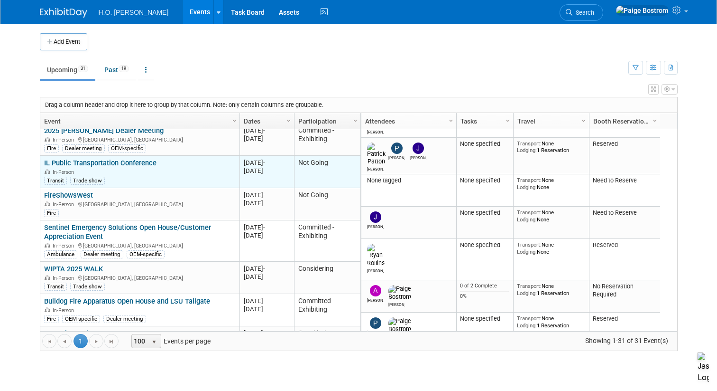
scroll to position [0, 0]
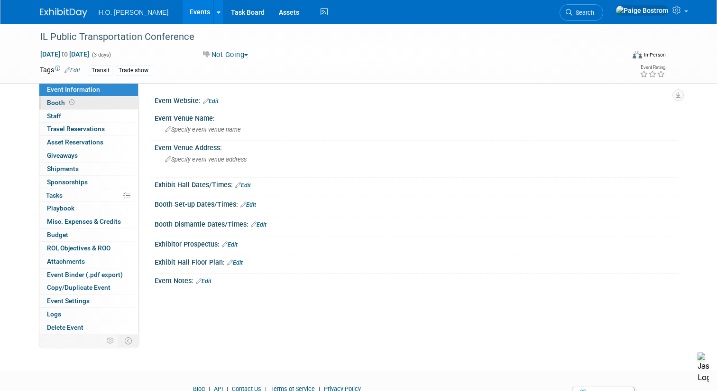
click at [73, 103] on icon at bounding box center [71, 102] width 5 height 5
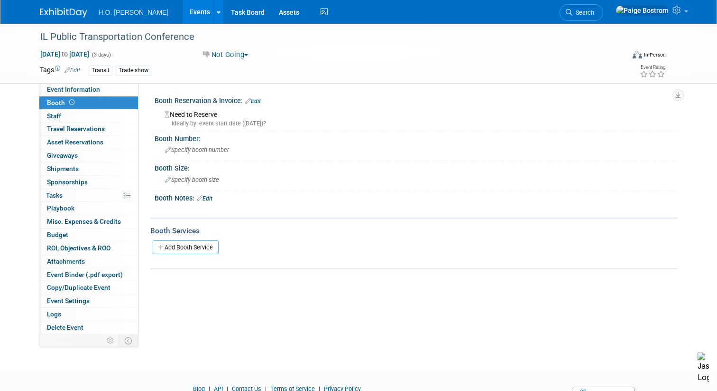
click at [259, 101] on link "Edit" at bounding box center [253, 101] width 16 height 7
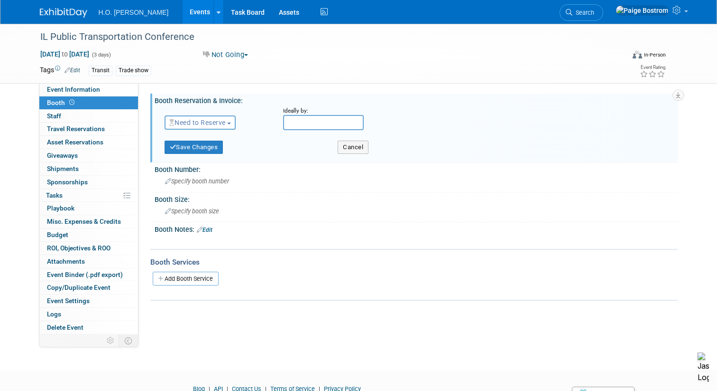
click at [219, 127] on button "Need to Reserve" at bounding box center [201, 122] width 72 height 14
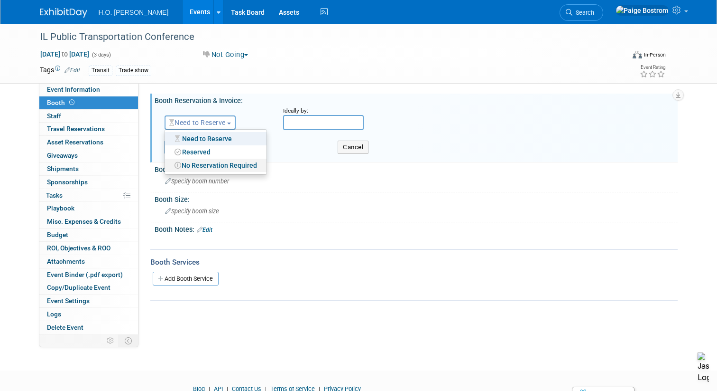
click at [212, 164] on link "No Reservation Required" at bounding box center [216, 164] width 102 height 13
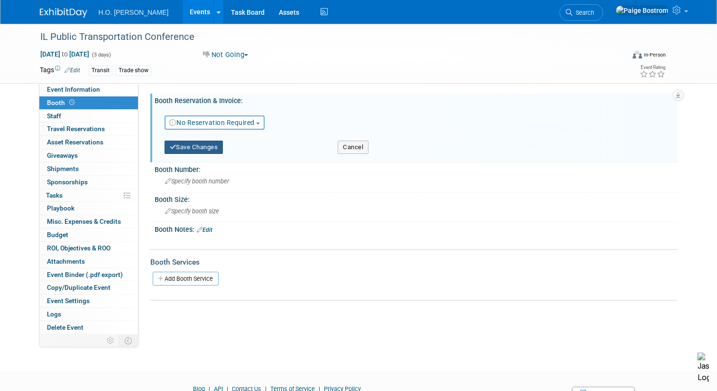
click at [215, 150] on button "Save Changes" at bounding box center [194, 146] width 59 height 13
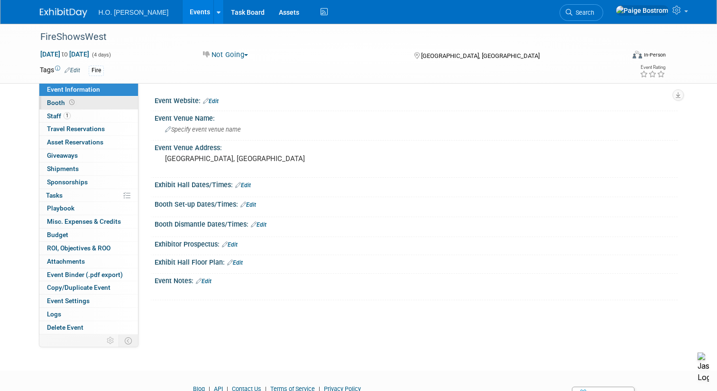
click at [87, 104] on link "Booth" at bounding box center [88, 102] width 99 height 13
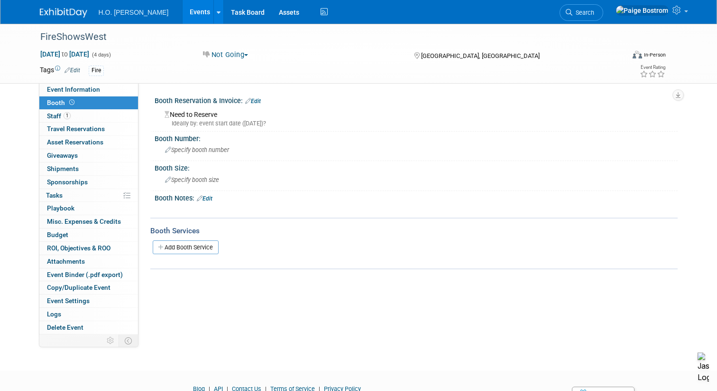
click at [259, 98] on link "Edit" at bounding box center [253, 101] width 16 height 7
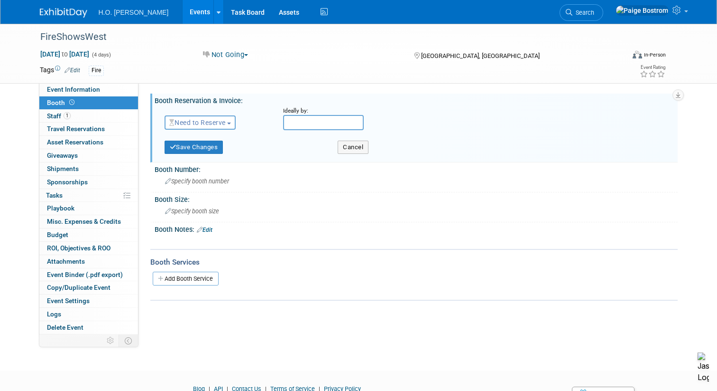
click at [220, 123] on span "Need to Reserve" at bounding box center [197, 123] width 56 height 8
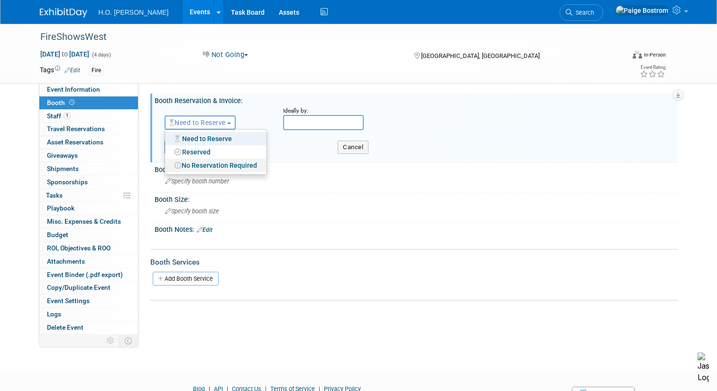
click at [210, 165] on link "No Reservation Required" at bounding box center [216, 164] width 102 height 13
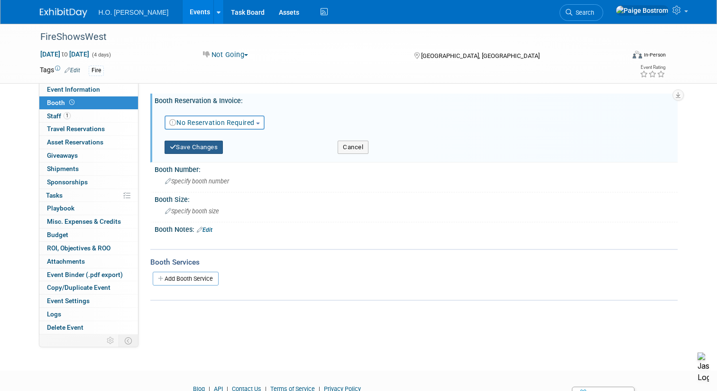
click at [202, 148] on button "Save Changes" at bounding box center [194, 146] width 59 height 13
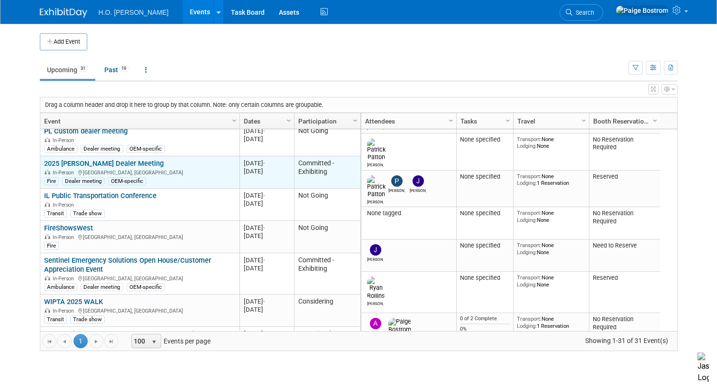
scroll to position [78, 0]
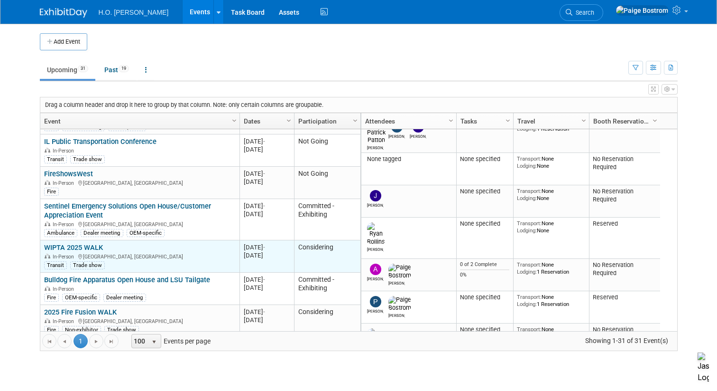
scroll to position [137, 0]
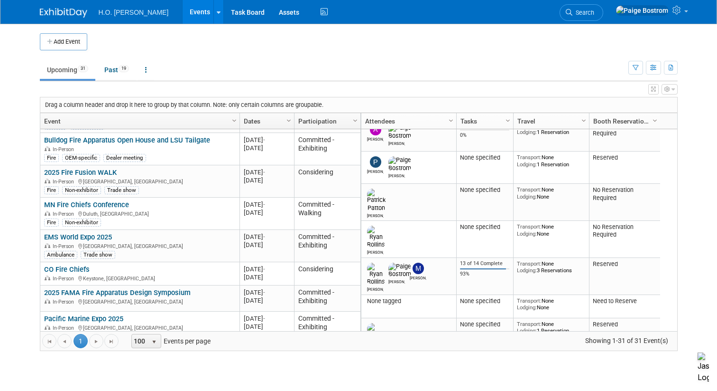
click at [37, 241] on div "Add Event New Event Duplicate Event Warning There is another event in your work…" at bounding box center [359, 197] width 652 height 346
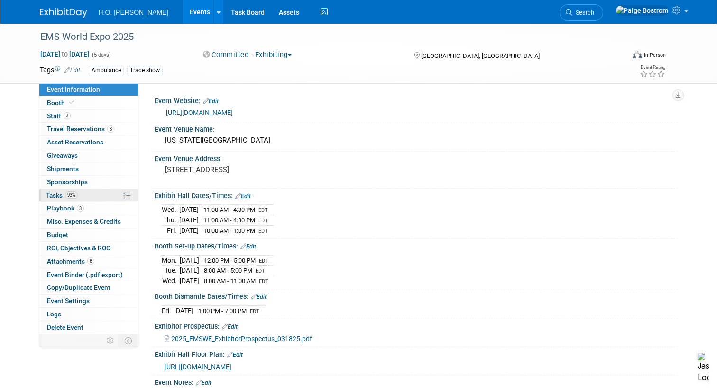
click at [98, 194] on link "93% Tasks 93%" at bounding box center [88, 195] width 99 height 13
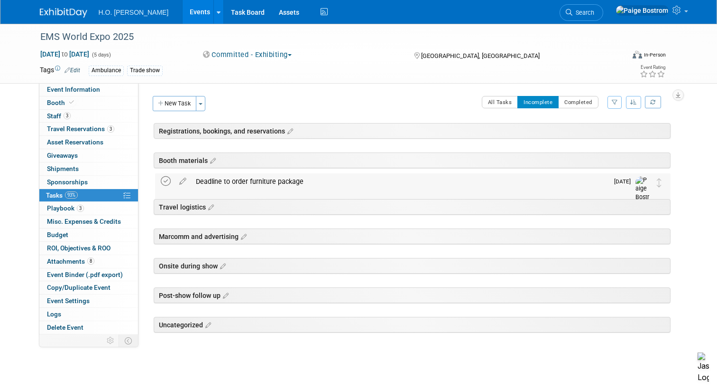
click at [165, 180] on icon at bounding box center [166, 181] width 10 height 10
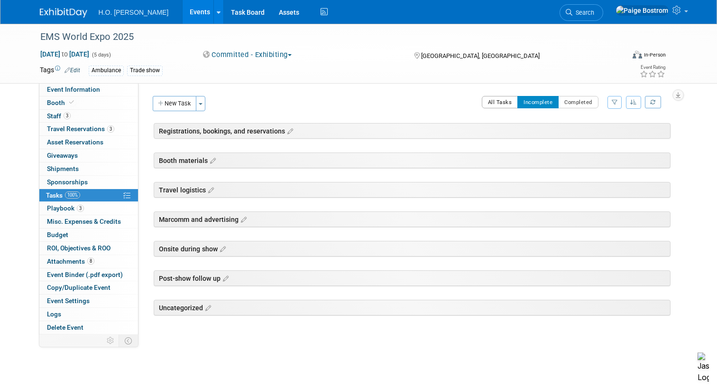
click at [500, 101] on button "All Tasks" at bounding box center [500, 102] width 37 height 12
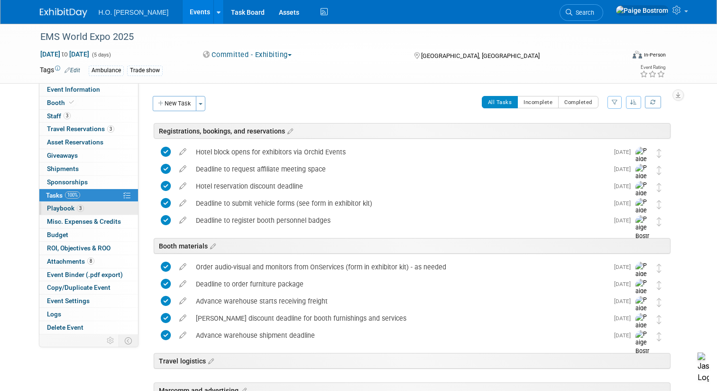
click at [75, 212] on span "Playbook 3" at bounding box center [65, 208] width 37 height 8
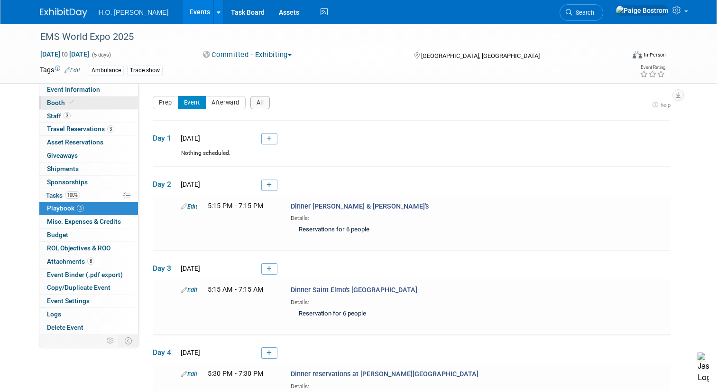
click at [102, 106] on link "Booth" at bounding box center [88, 102] width 99 height 13
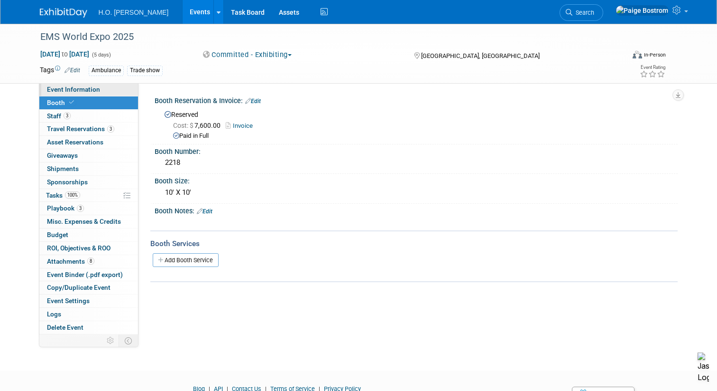
click at [92, 89] on span "Event Information" at bounding box center [73, 89] width 53 height 8
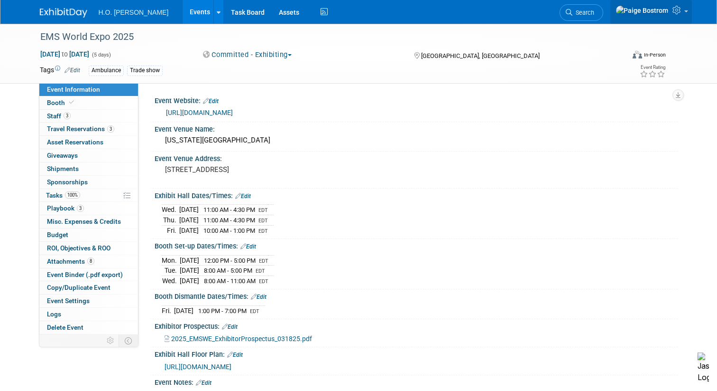
click at [675, 12] on icon at bounding box center [678, 10] width 11 height 9
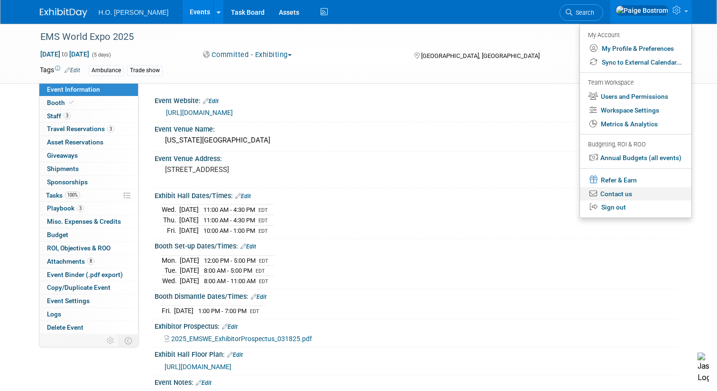
click at [625, 195] on link "Contact us" at bounding box center [636, 194] width 112 height 14
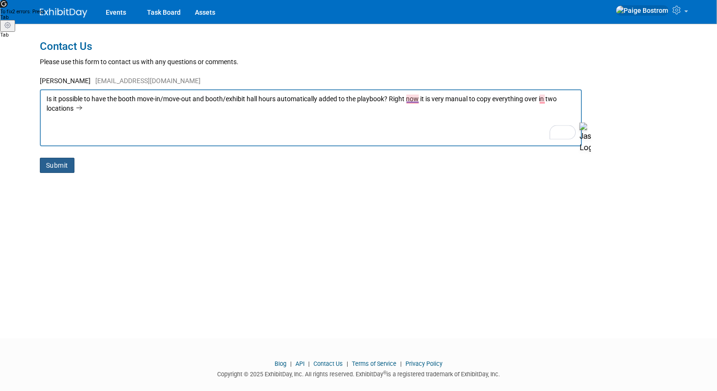
type textarea "Is it possible to have the booth move-in/move-out and booth/exhibit hall hours …"
click at [56, 167] on button "Submit" at bounding box center [57, 165] width 35 height 15
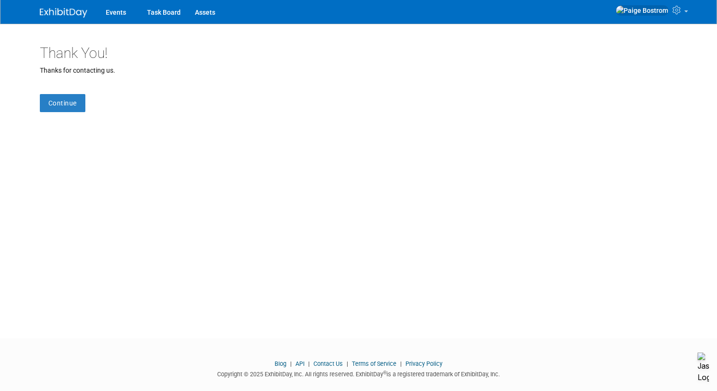
click at [283, 365] on link "Blog" at bounding box center [281, 363] width 12 height 7
click at [69, 103] on link "Continue" at bounding box center [63, 103] width 46 height 18
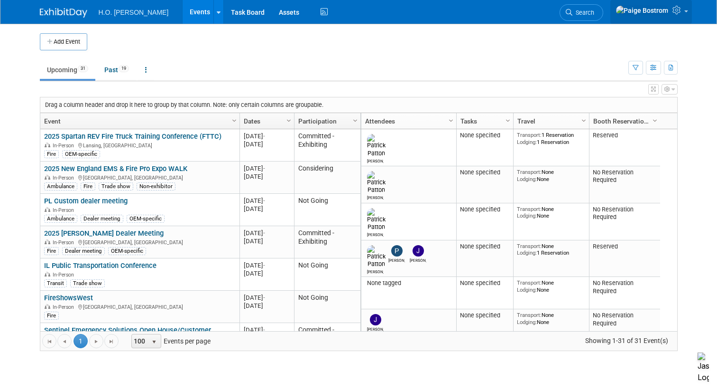
click at [677, 13] on icon at bounding box center [678, 10] width 11 height 9
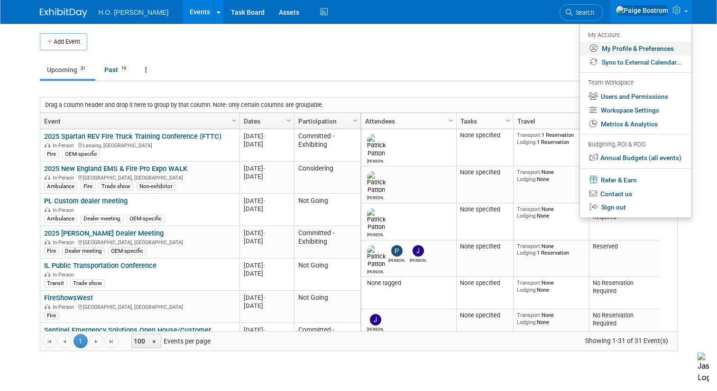
click at [649, 48] on link "My Profile & Preferences" at bounding box center [636, 49] width 112 height 14
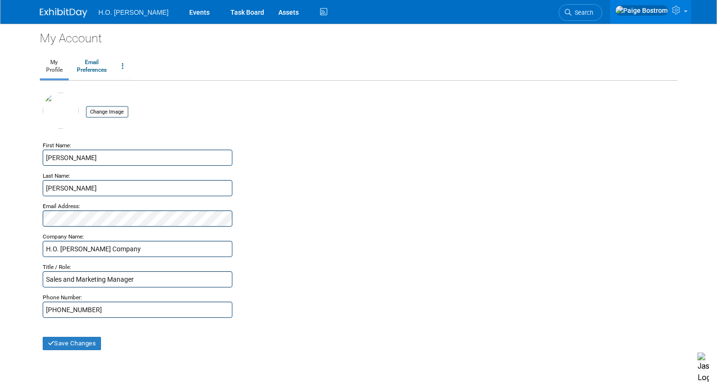
click at [678, 14] on icon at bounding box center [677, 10] width 11 height 9
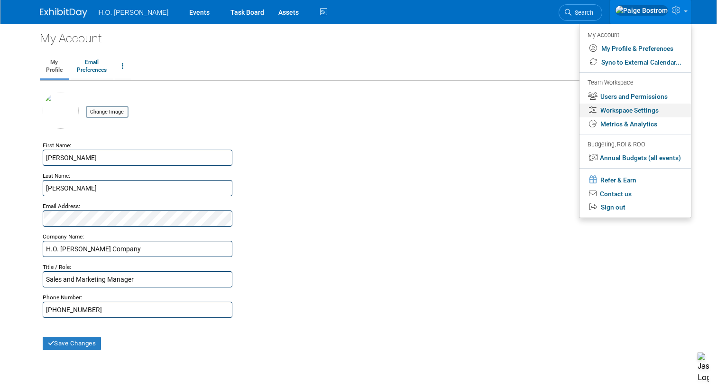
click at [644, 111] on link "Workspace Settings" at bounding box center [636, 110] width 112 height 14
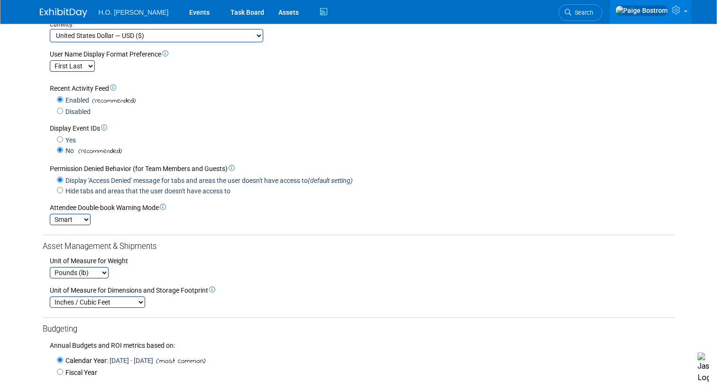
scroll to position [142, 0]
click at [73, 220] on select "Smart Strict Disabled" at bounding box center [70, 218] width 41 height 11
click at [50, 214] on select "Smart Strict Disabled" at bounding box center [70, 218] width 41 height 11
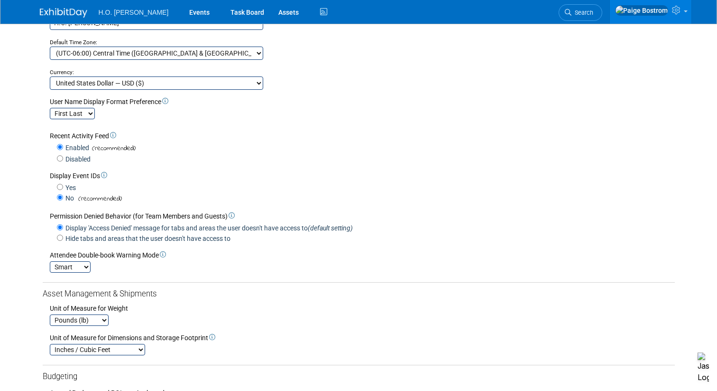
scroll to position [0, 0]
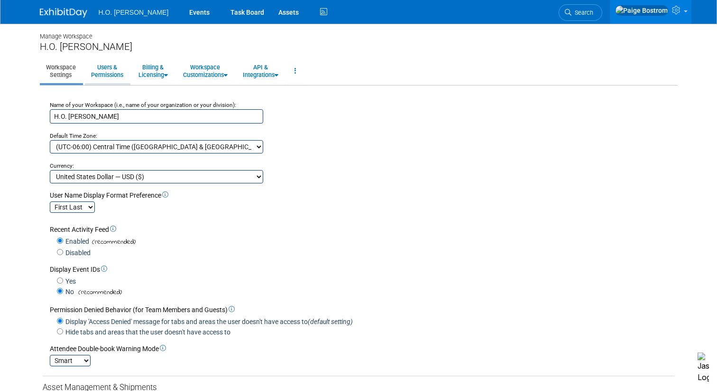
click at [100, 64] on link "Users & Permissions" at bounding box center [107, 70] width 45 height 23
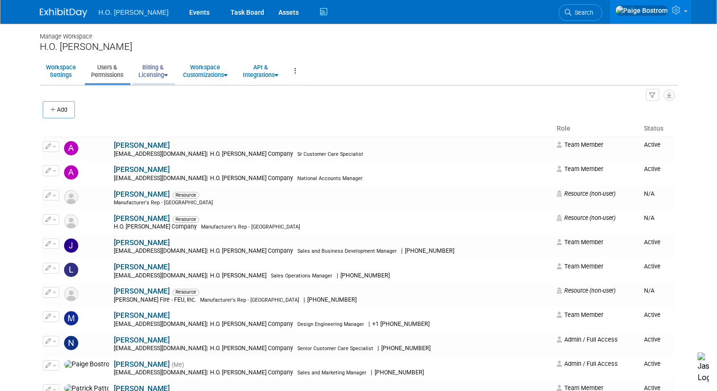
click at [145, 63] on link "Billing & Licensing" at bounding box center [153, 70] width 42 height 23
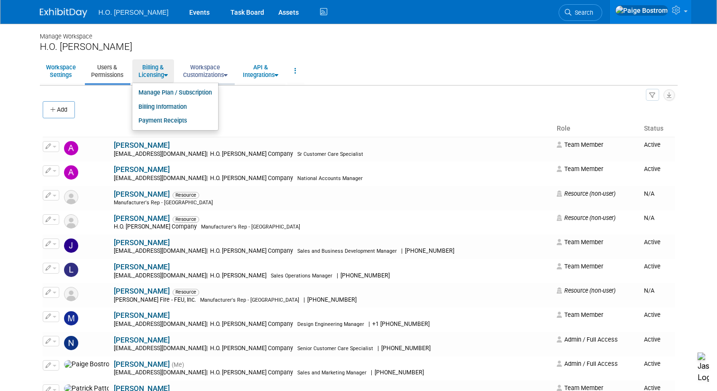
click at [213, 66] on link "Workspace Customizations" at bounding box center [205, 70] width 57 height 23
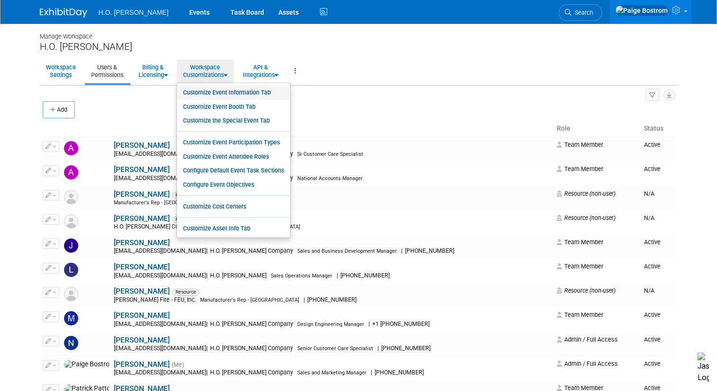
click at [222, 93] on link "Customize Event Information Tab" at bounding box center [233, 92] width 113 height 14
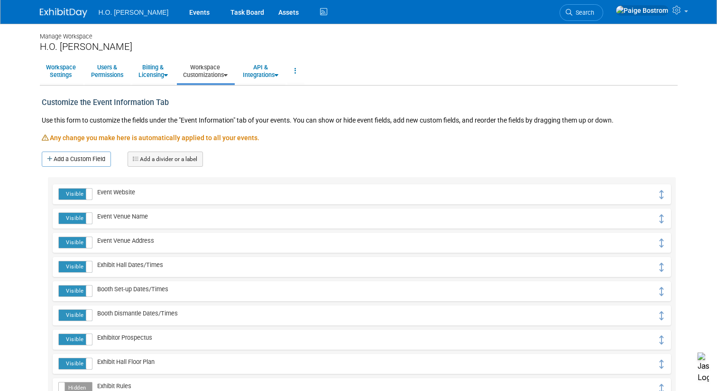
click at [217, 72] on link "Workspace Customizations" at bounding box center [205, 70] width 57 height 23
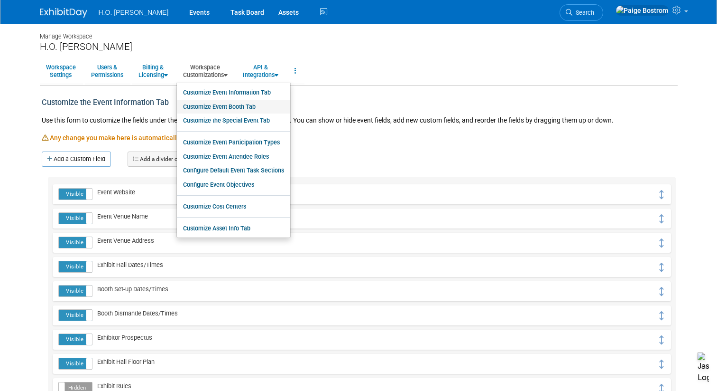
click at [240, 105] on link "Customize Event Booth Tab" at bounding box center [233, 107] width 113 height 14
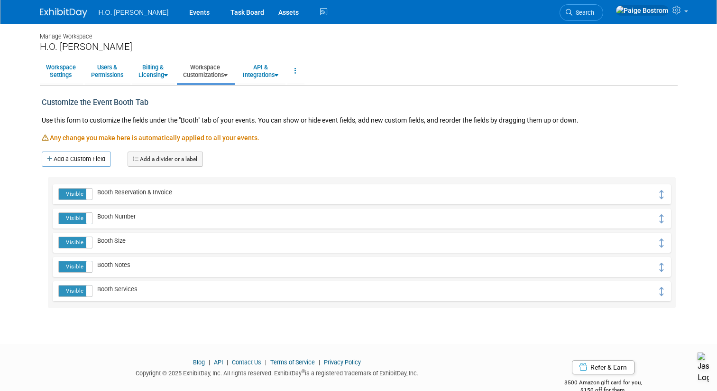
click at [186, 158] on link "Add a divider or a label" at bounding box center [165, 158] width 75 height 15
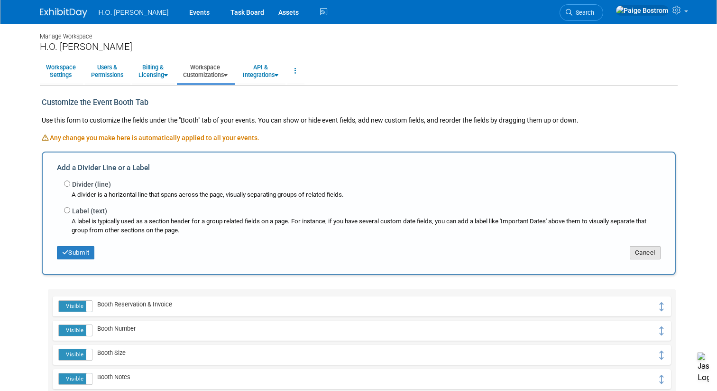
click at [652, 252] on button "Cancel" at bounding box center [645, 252] width 31 height 13
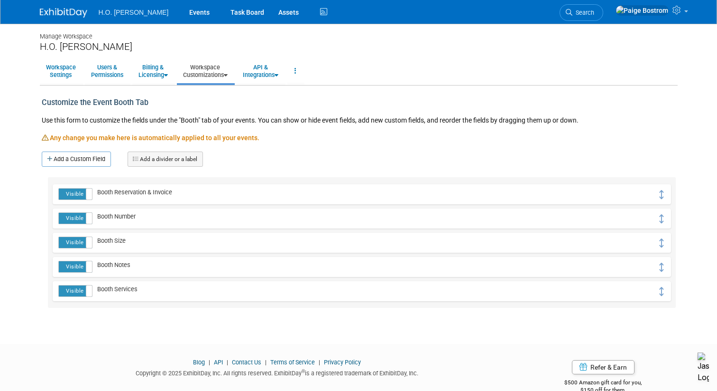
click at [215, 70] on link "Workspace Customizations" at bounding box center [205, 70] width 57 height 23
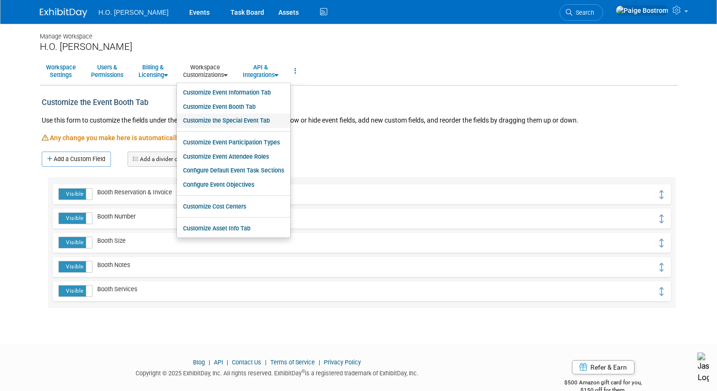
click at [252, 121] on link "Customize the Special Event Tab" at bounding box center [233, 120] width 113 height 14
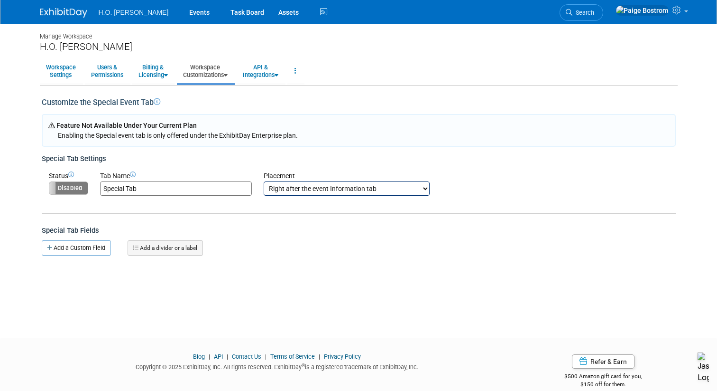
click at [320, 191] on select "Right after the event Information tab Right after the event Booth tab Right aft…" at bounding box center [347, 188] width 166 height 14
click at [224, 79] on link "Workspace Customizations" at bounding box center [205, 70] width 57 height 23
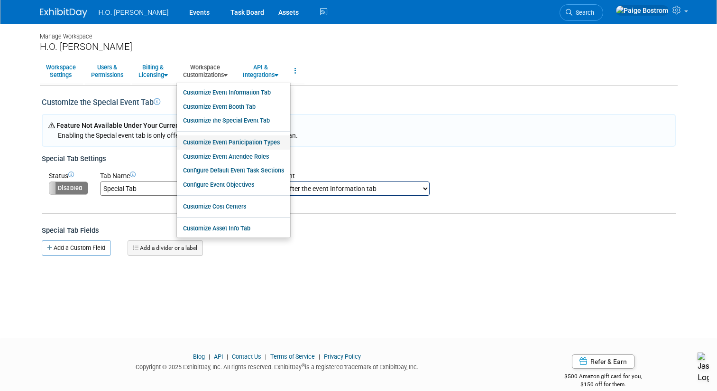
click at [251, 138] on link "Customize Event Participation Types" at bounding box center [233, 142] width 113 height 14
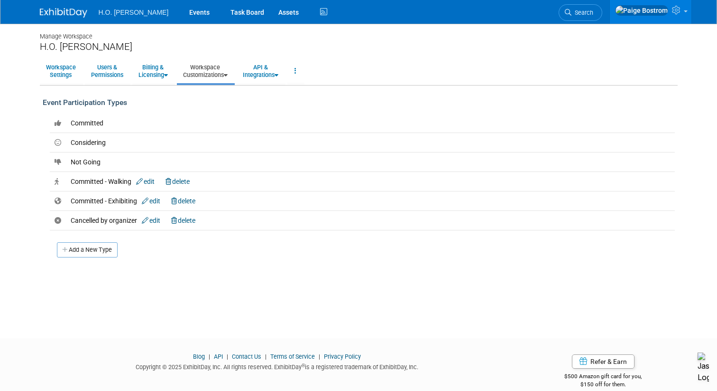
click at [224, 73] on link "Workspace Customizations" at bounding box center [205, 70] width 57 height 23
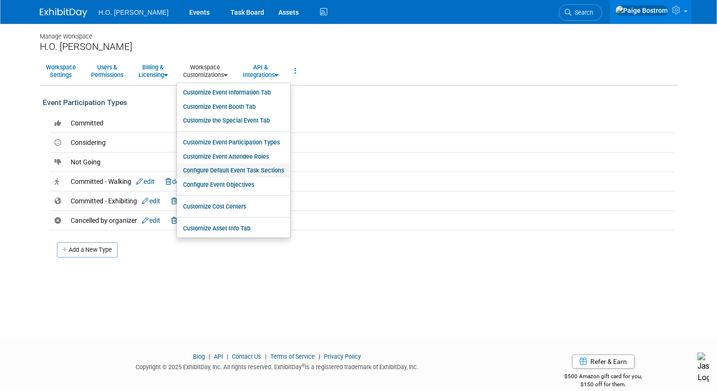
click at [255, 169] on link "Configure Default Event Task Sections" at bounding box center [233, 170] width 113 height 14
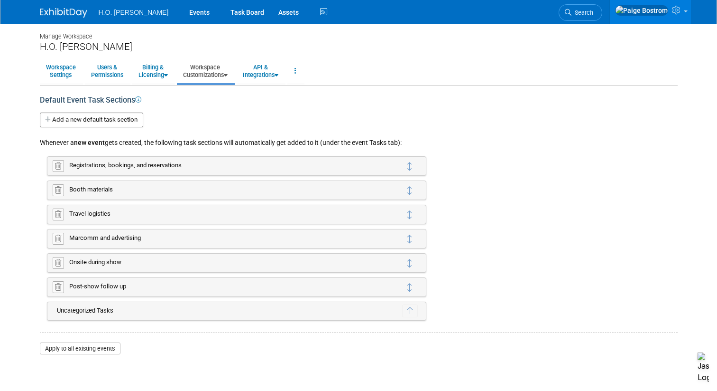
click at [96, 349] on button "Apply to all existing events" at bounding box center [80, 348] width 81 height 12
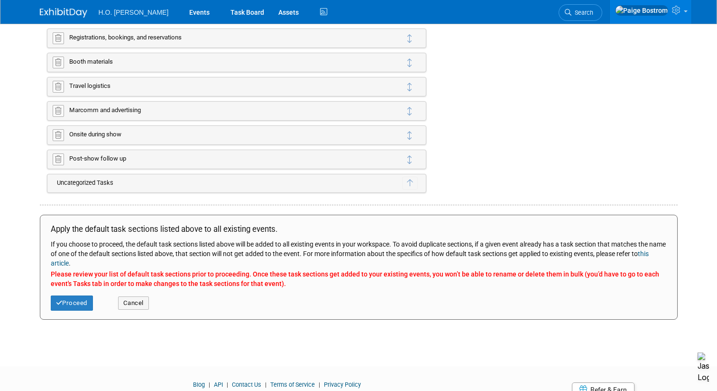
scroll to position [133, 0]
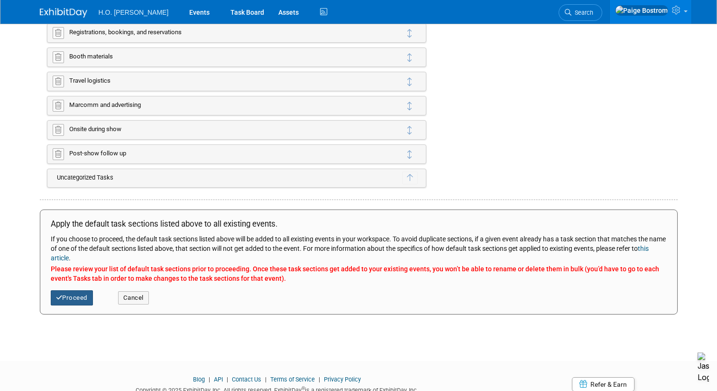
click at [78, 300] on button "Proceed" at bounding box center [72, 297] width 42 height 15
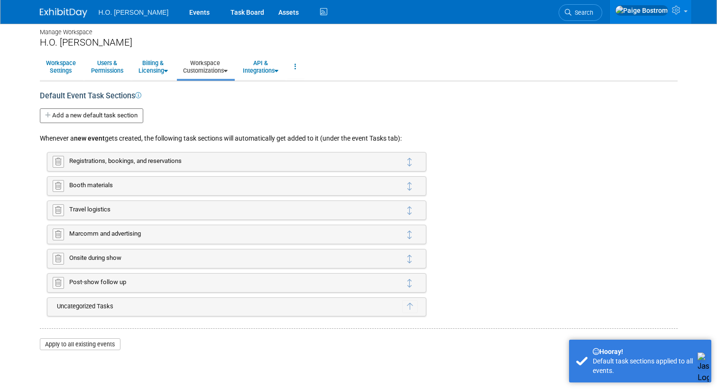
scroll to position [0, 0]
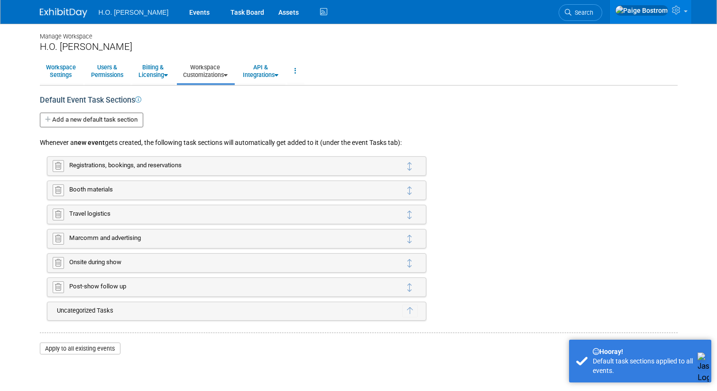
click at [214, 76] on link "Workspace Customizations" at bounding box center [205, 70] width 57 height 23
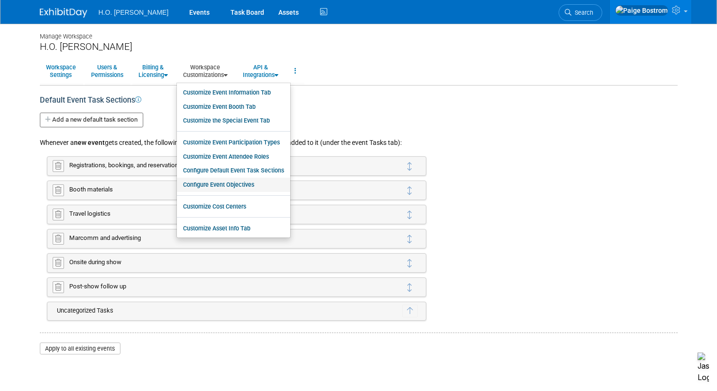
click at [237, 181] on link "Configure Event Objectives" at bounding box center [233, 184] width 113 height 14
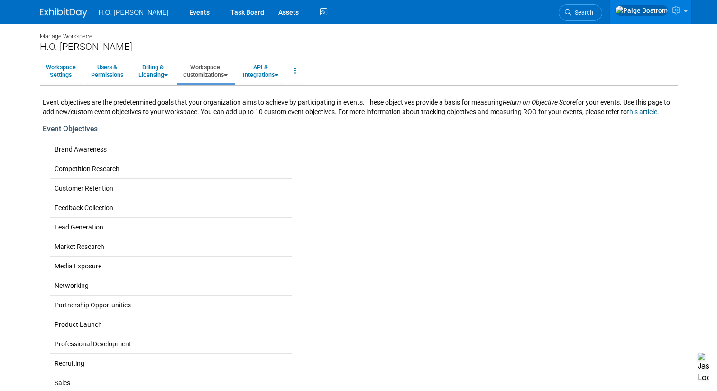
click at [225, 78] on link "Workspace Customizations" at bounding box center [205, 70] width 57 height 23
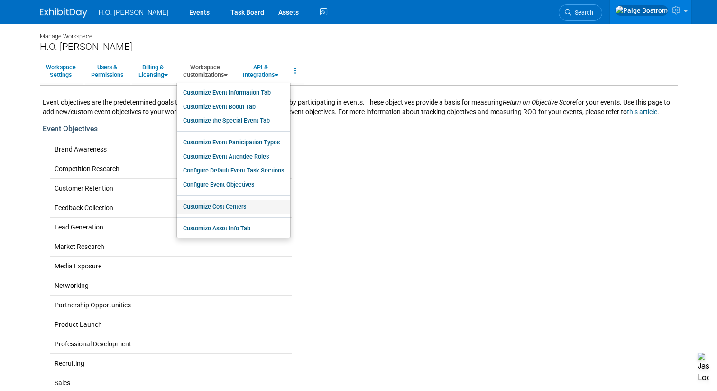
click at [242, 210] on link "Customize Cost Centers" at bounding box center [233, 206] width 113 height 14
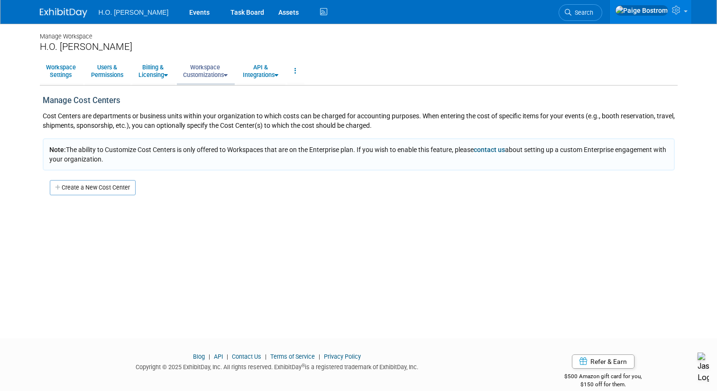
click at [227, 77] on link "Workspace Customizations" at bounding box center [205, 70] width 57 height 23
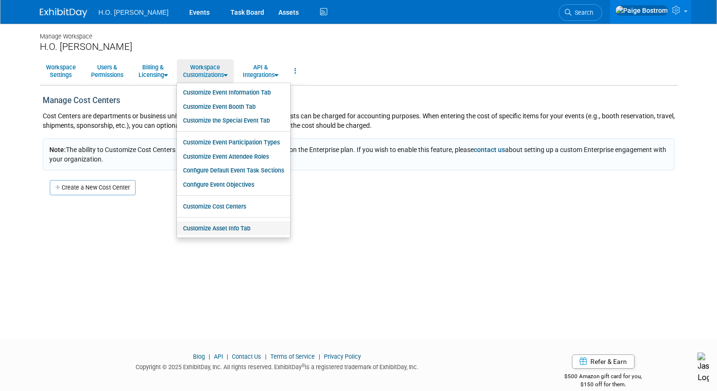
click at [244, 228] on link "Customize Asset Info Tab" at bounding box center [233, 228] width 113 height 14
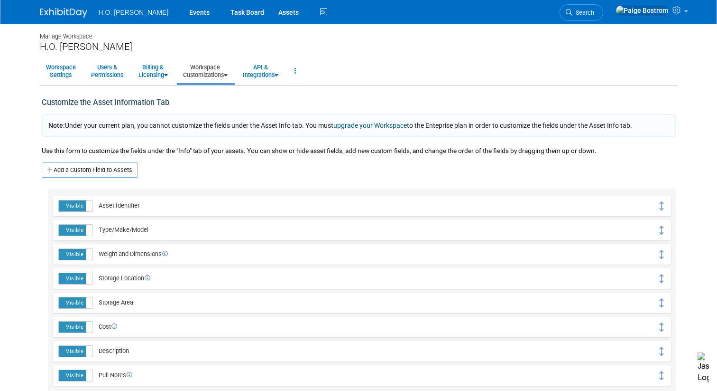
click at [222, 76] on link "Workspace Customizations" at bounding box center [205, 70] width 57 height 23
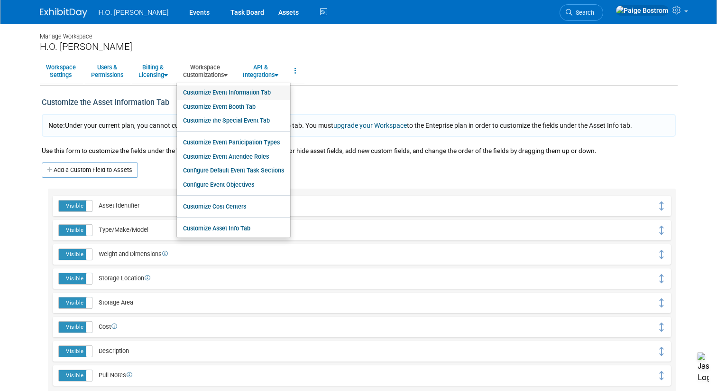
click at [225, 99] on link "Customize Event Information Tab" at bounding box center [233, 92] width 113 height 14
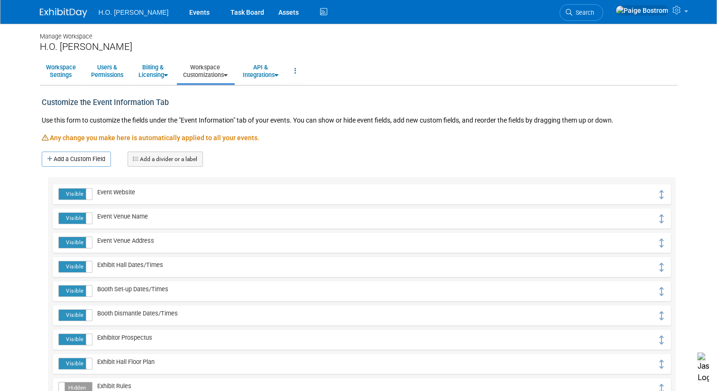
click at [220, 77] on link "Workspace Customizations" at bounding box center [205, 70] width 57 height 23
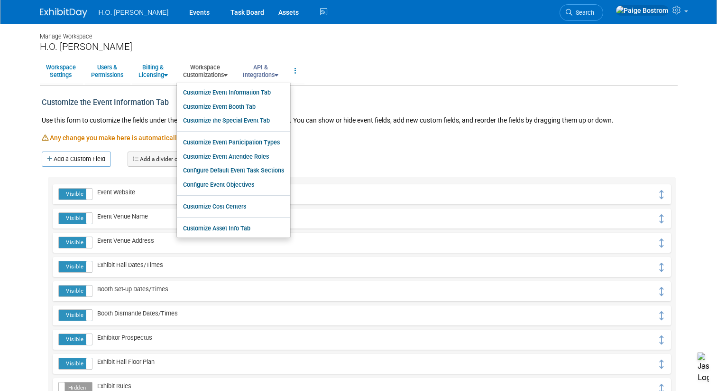
click at [263, 74] on link "API & Integrations" at bounding box center [261, 70] width 48 height 23
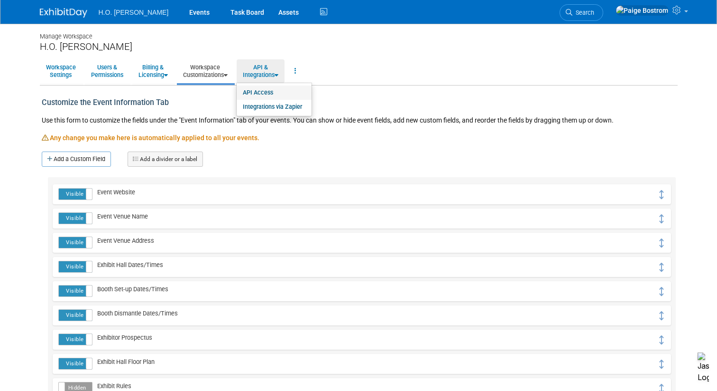
click at [271, 92] on link "API Access" at bounding box center [274, 92] width 75 height 14
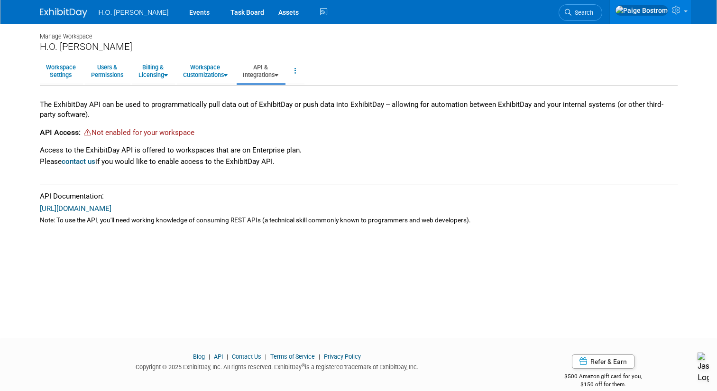
click at [279, 69] on link "API & Integrations" at bounding box center [261, 70] width 48 height 23
click at [282, 110] on link "Integrations via Zapier" at bounding box center [274, 107] width 75 height 14
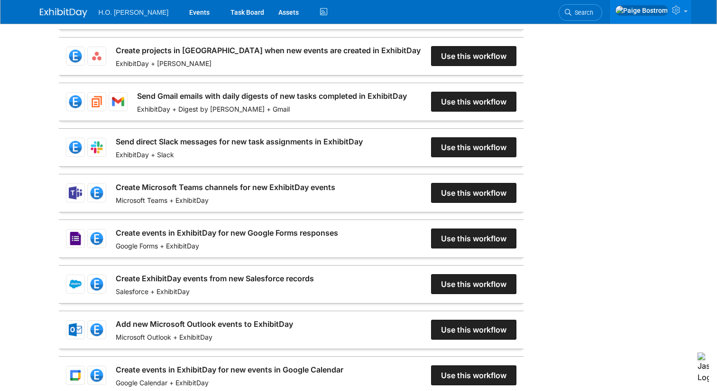
scroll to position [358, 0]
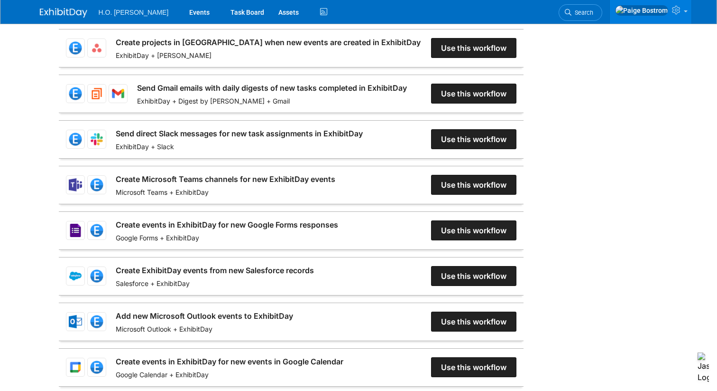
click at [314, 273] on link "Create ExhibitDay events from new Salesforce records" at bounding box center [215, 269] width 198 height 11
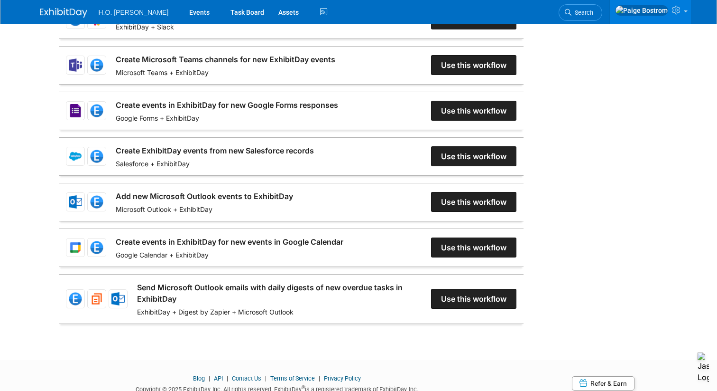
scroll to position [478, 0]
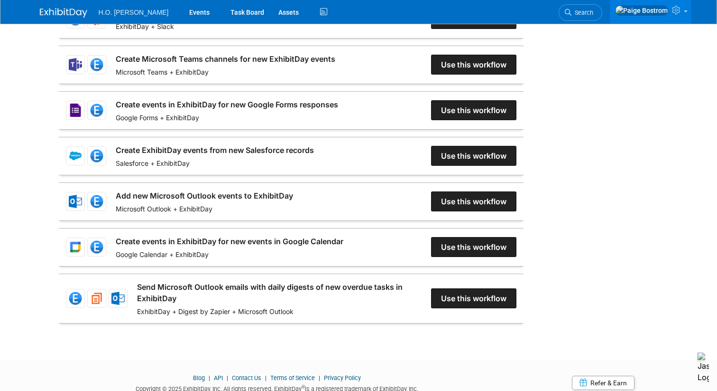
click at [293, 201] on link "Add new Microsoft Outlook events to ExhibitDay" at bounding box center [204, 195] width 177 height 11
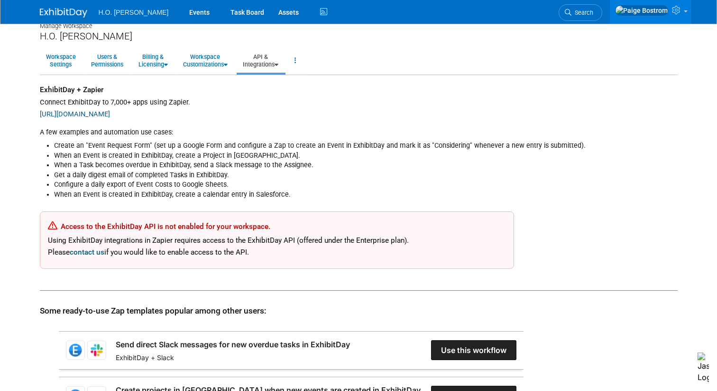
scroll to position [0, 0]
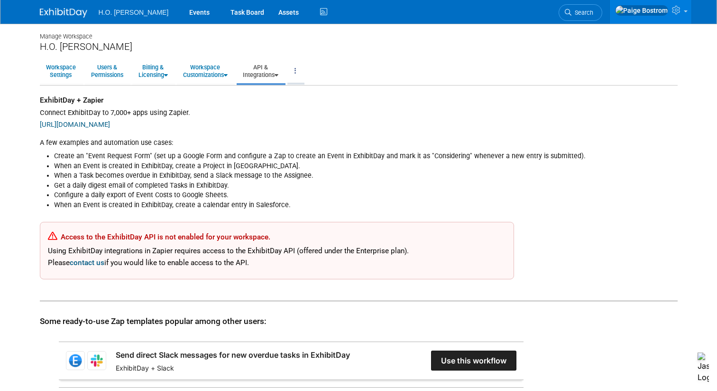
click at [303, 70] on link at bounding box center [296, 70] width 16 height 23
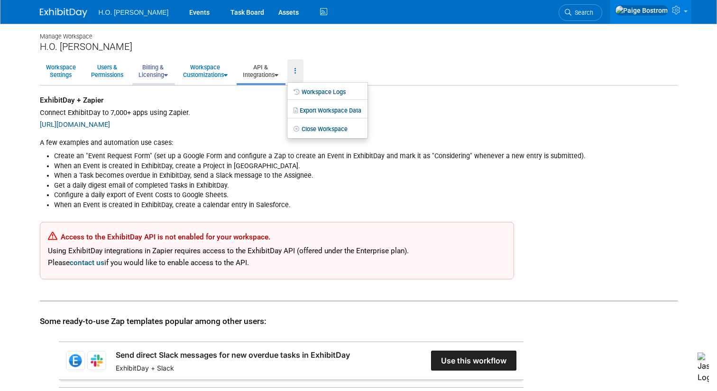
click at [162, 68] on link "Billing & Licensing" at bounding box center [153, 70] width 42 height 23
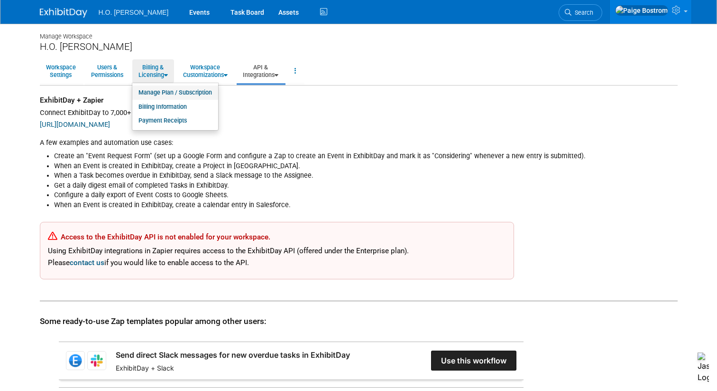
click at [172, 96] on link "Manage Plan / Subscription" at bounding box center [175, 92] width 86 height 14
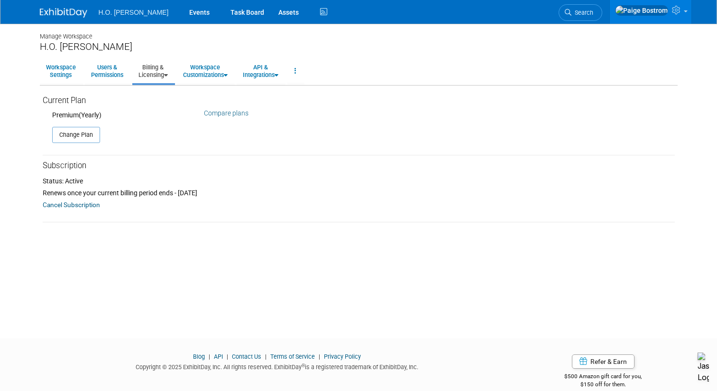
click at [223, 116] on link "Compare plans" at bounding box center [226, 113] width 45 height 8
click at [220, 70] on link "Workspace Customizations" at bounding box center [205, 70] width 57 height 23
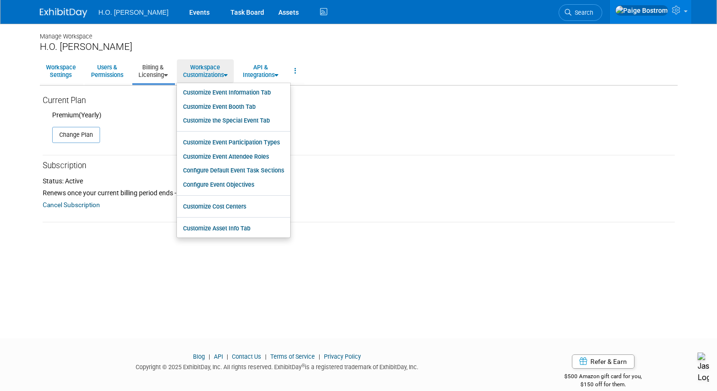
click at [231, 317] on div "Manage Workspace H.O. Bostrom Workspace Settings Users & Permissions Billing & …" at bounding box center [359, 172] width 652 height 297
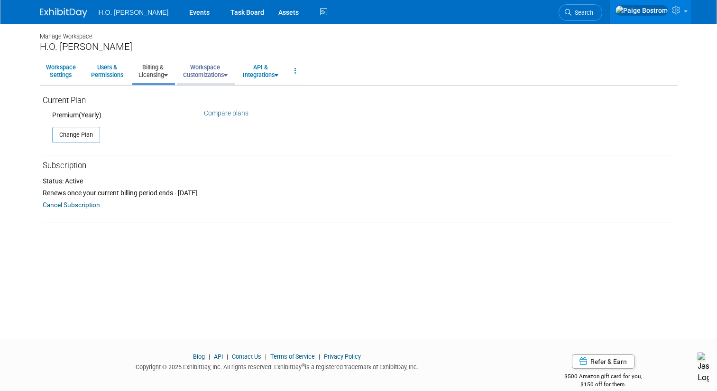
click at [215, 71] on link "Workspace Customizations" at bounding box center [205, 70] width 57 height 23
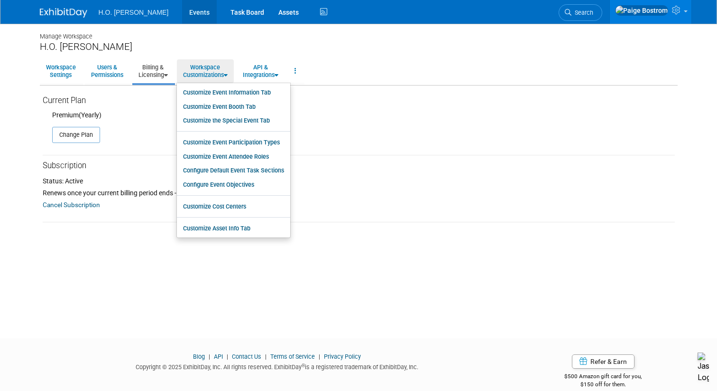
click at [182, 10] on link "Events" at bounding box center [199, 12] width 35 height 24
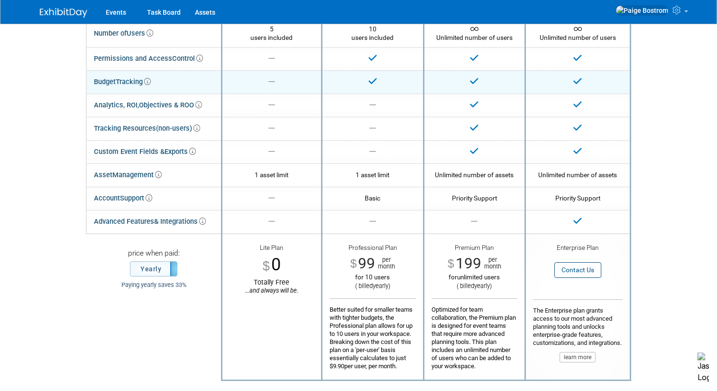
scroll to position [137, 0]
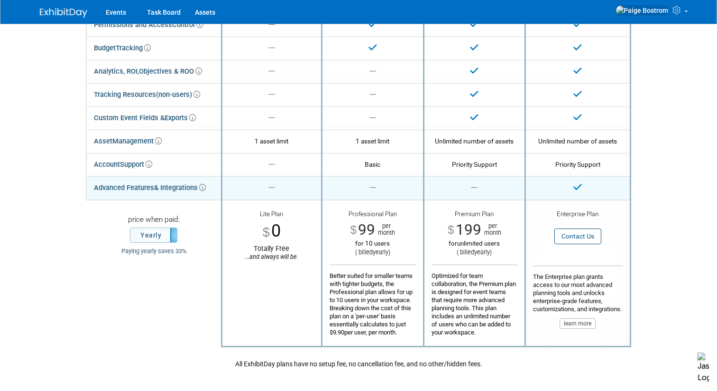
click at [205, 189] on icon at bounding box center [202, 187] width 7 height 7
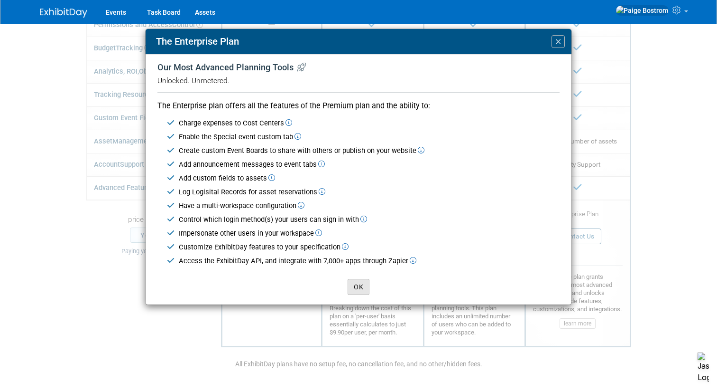
click at [363, 283] on button "OK" at bounding box center [359, 287] width 22 height 16
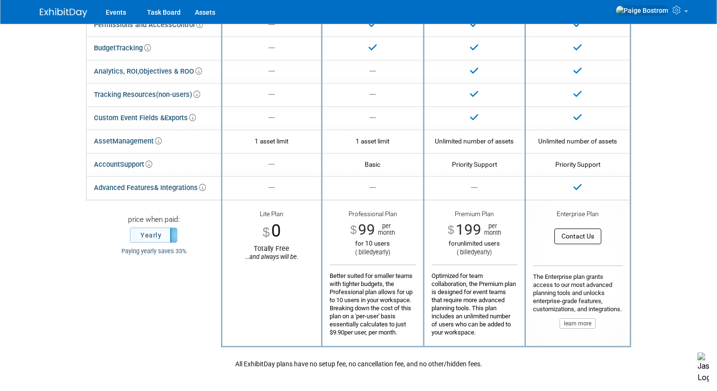
click at [587, 242] on button "Contact Us" at bounding box center [578, 236] width 47 height 16
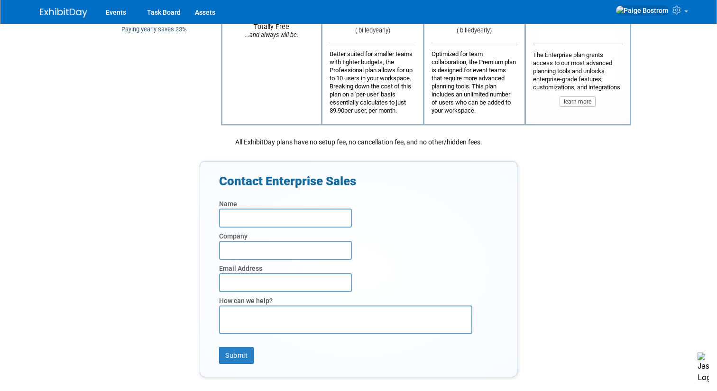
type input "[PERSON_NAME]"
click at [295, 250] on input "text" at bounding box center [285, 250] width 133 height 19
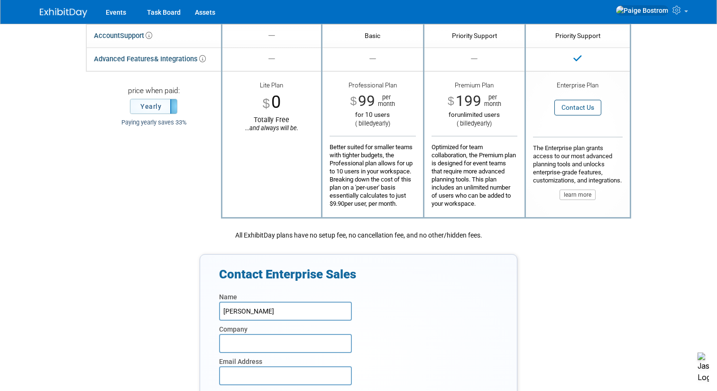
scroll to position [261, 0]
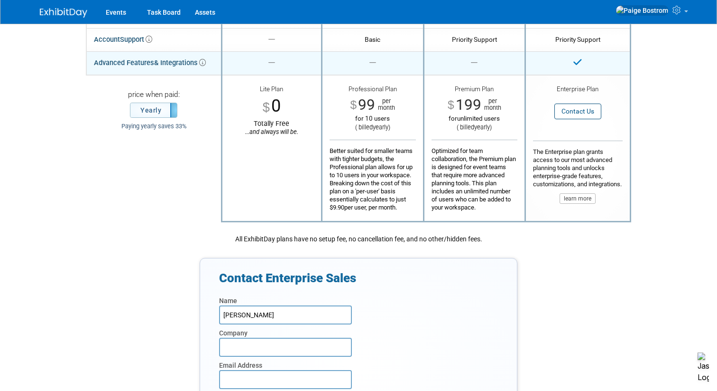
click at [204, 63] on icon at bounding box center [202, 62] width 7 height 7
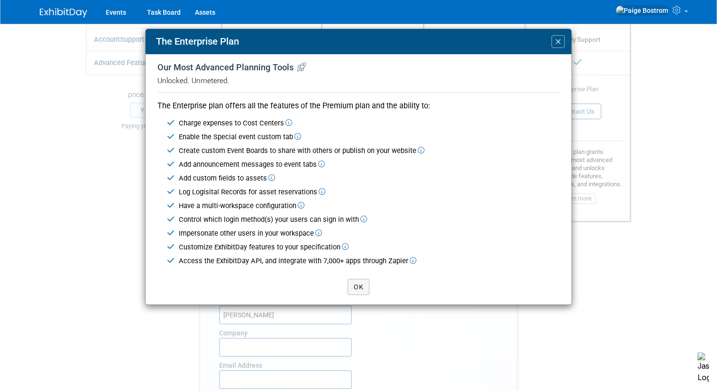
click at [415, 261] on icon at bounding box center [413, 260] width 7 height 7
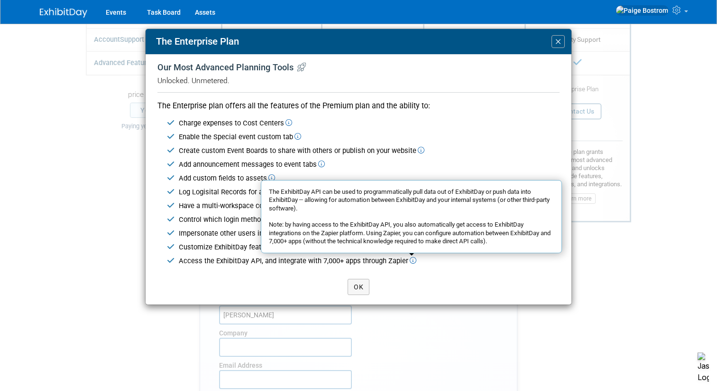
click at [453, 274] on div "Our Most Advanced Planning Tools Unlocked. Unmetered. The Enterprise plan offer…" at bounding box center [359, 165] width 426 height 220
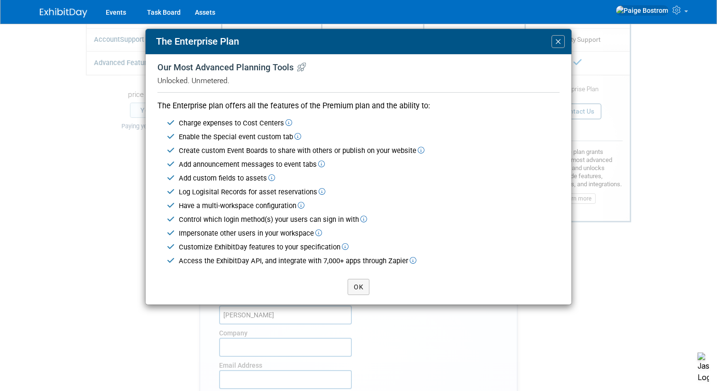
click at [557, 42] on span "×" at bounding box center [558, 41] width 7 height 13
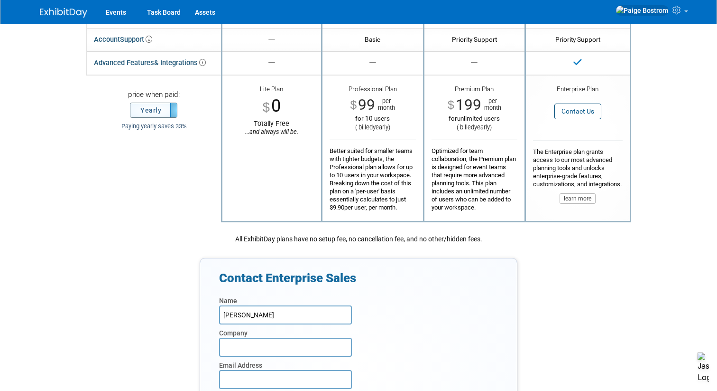
click at [162, 108] on label "Yearly" at bounding box center [153, 110] width 47 height 14
click at [162, 108] on label "Monthly" at bounding box center [153, 110] width 47 height 14
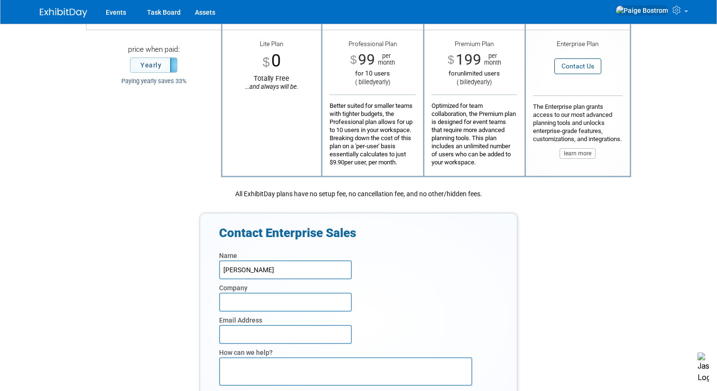
scroll to position [335, 0]
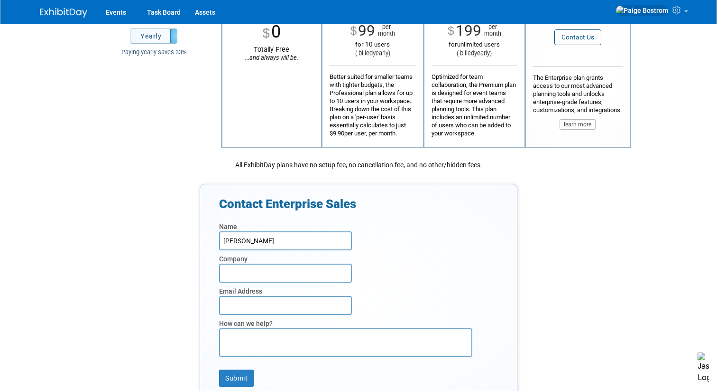
click at [301, 275] on input "text" at bounding box center [285, 272] width 133 height 19
type input "HO Bostrom"
type input "paigebostrom@hobostrom.com"
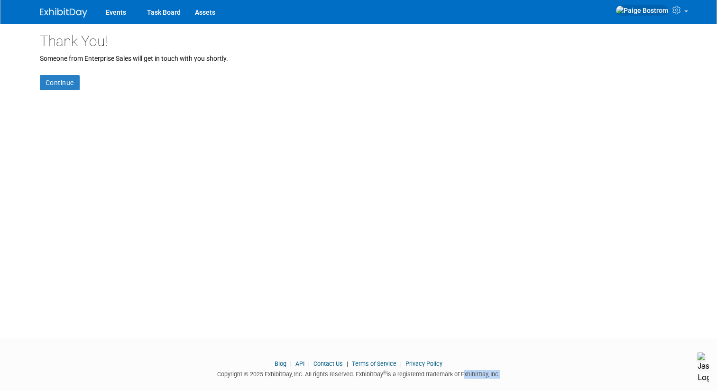
drag, startPoint x: 502, startPoint y: 374, endPoint x: 463, endPoint y: 374, distance: 38.4
click at [463, 374] on div "Copyright © 2025 ExhibitDay, Inc. All rights reserved. ExhibitDay ® is a regist…" at bounding box center [358, 372] width 717 height 11
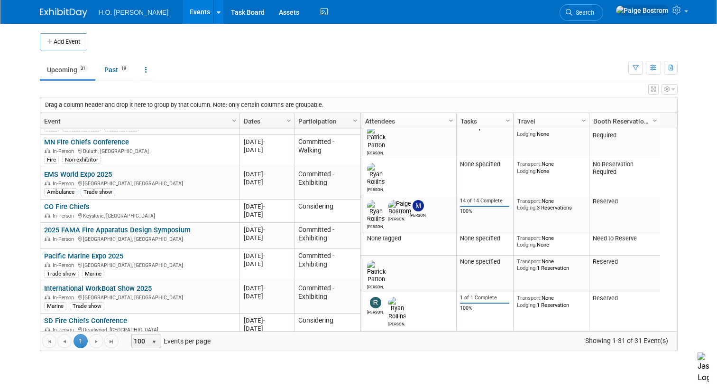
scroll to position [389, 0]
